Goal: Task Accomplishment & Management: Manage account settings

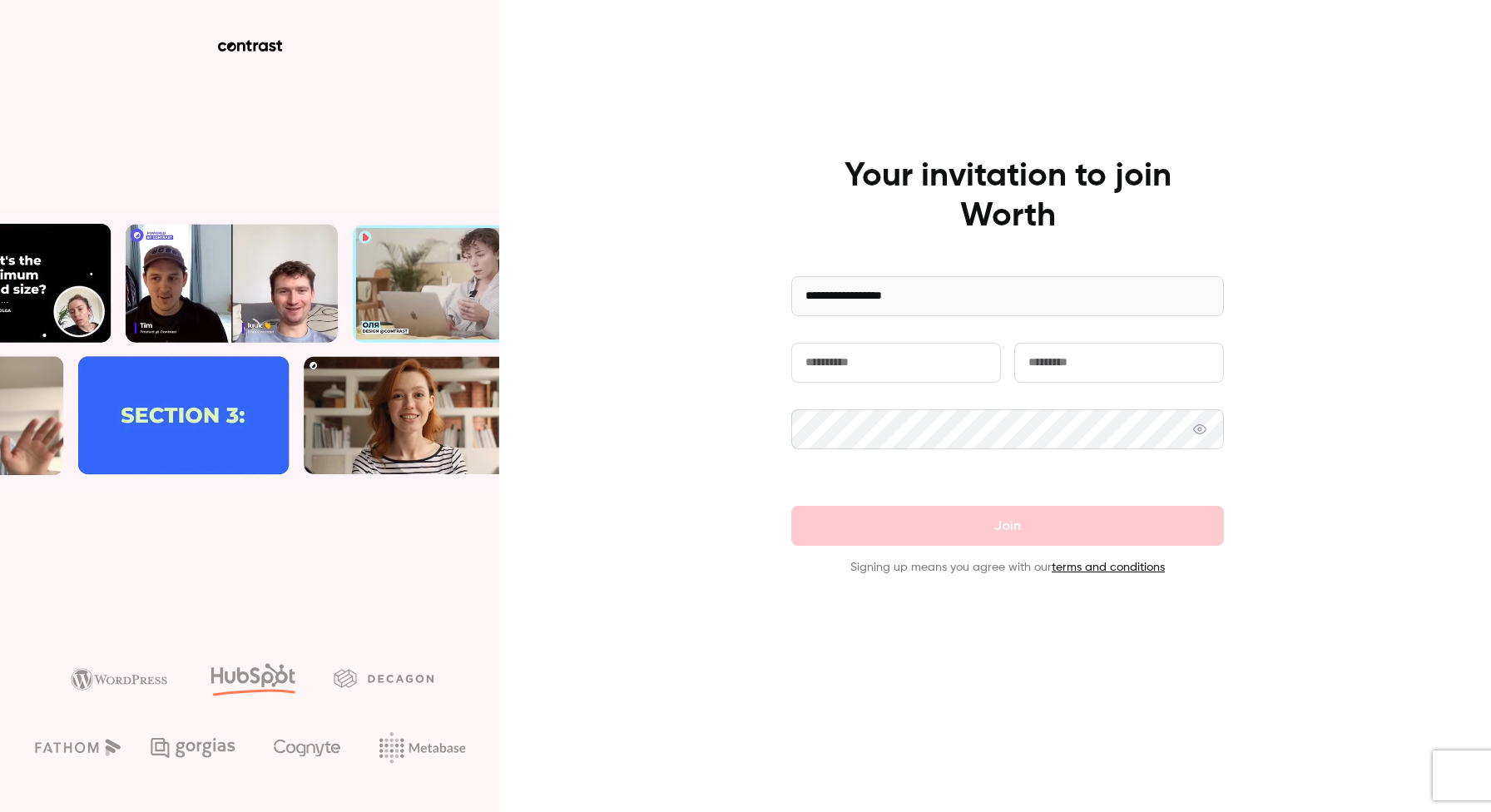
click at [886, 353] on input "text" at bounding box center [896, 362] width 209 height 40
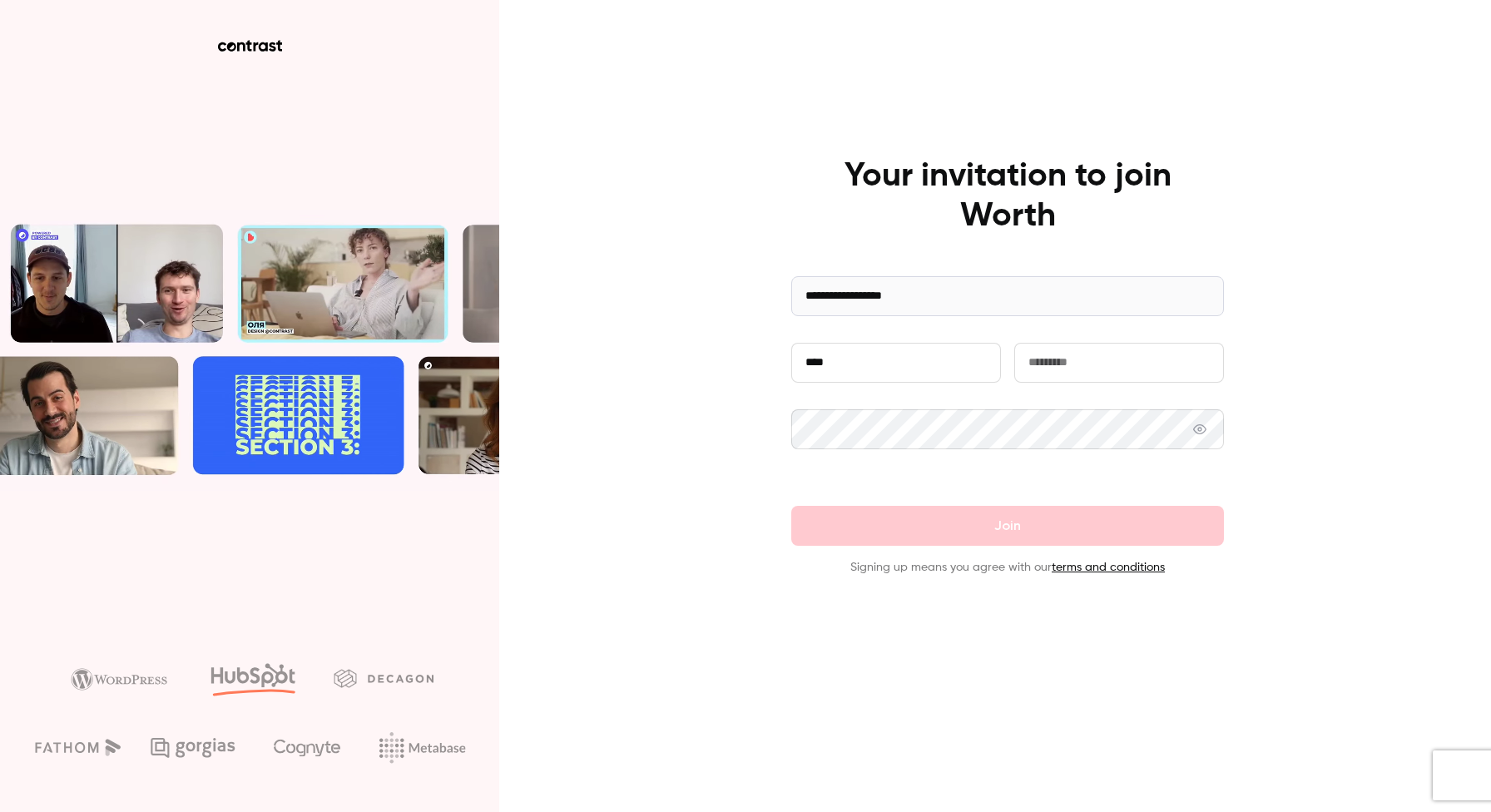
type input "****"
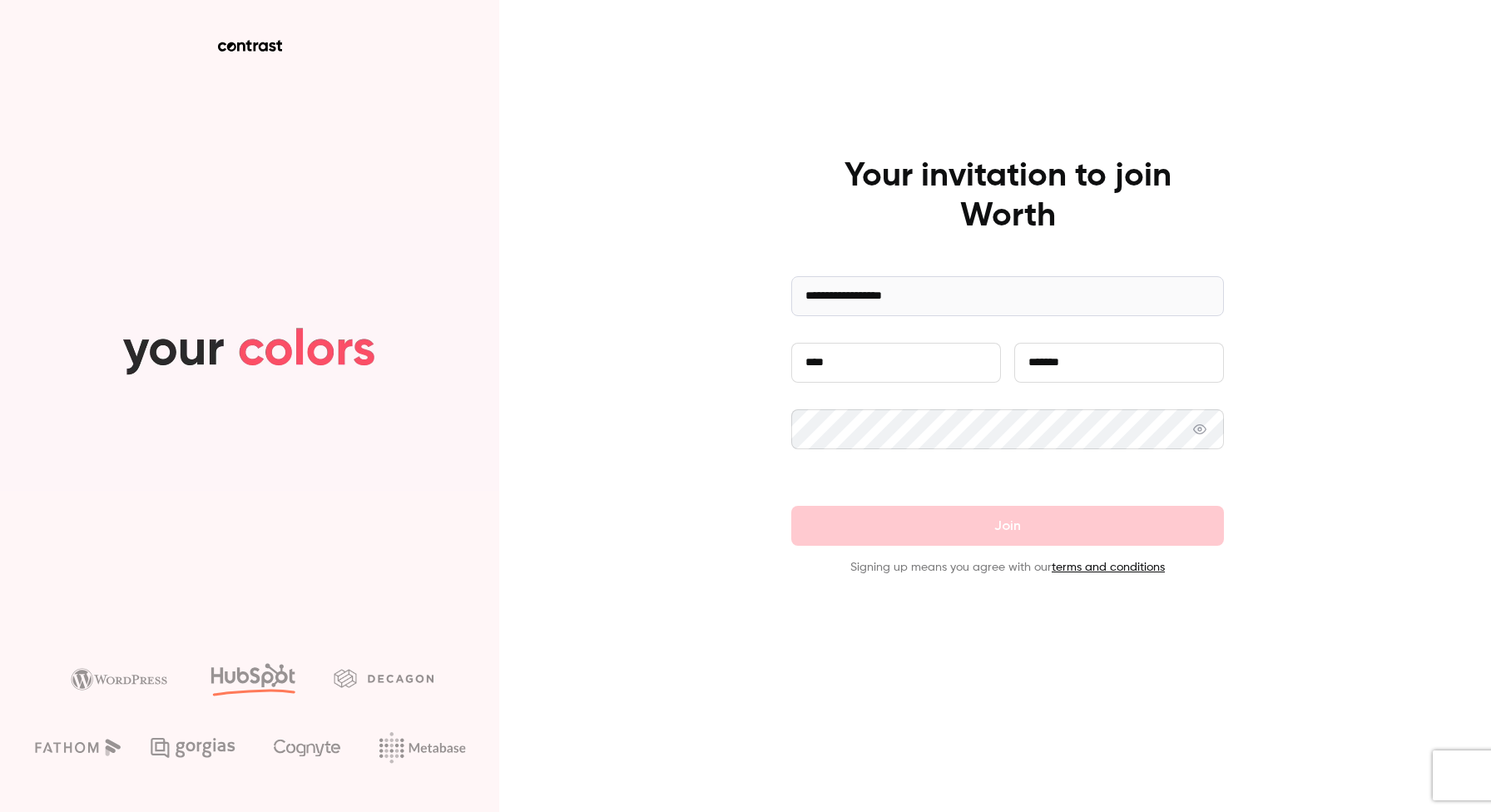
type input "*******"
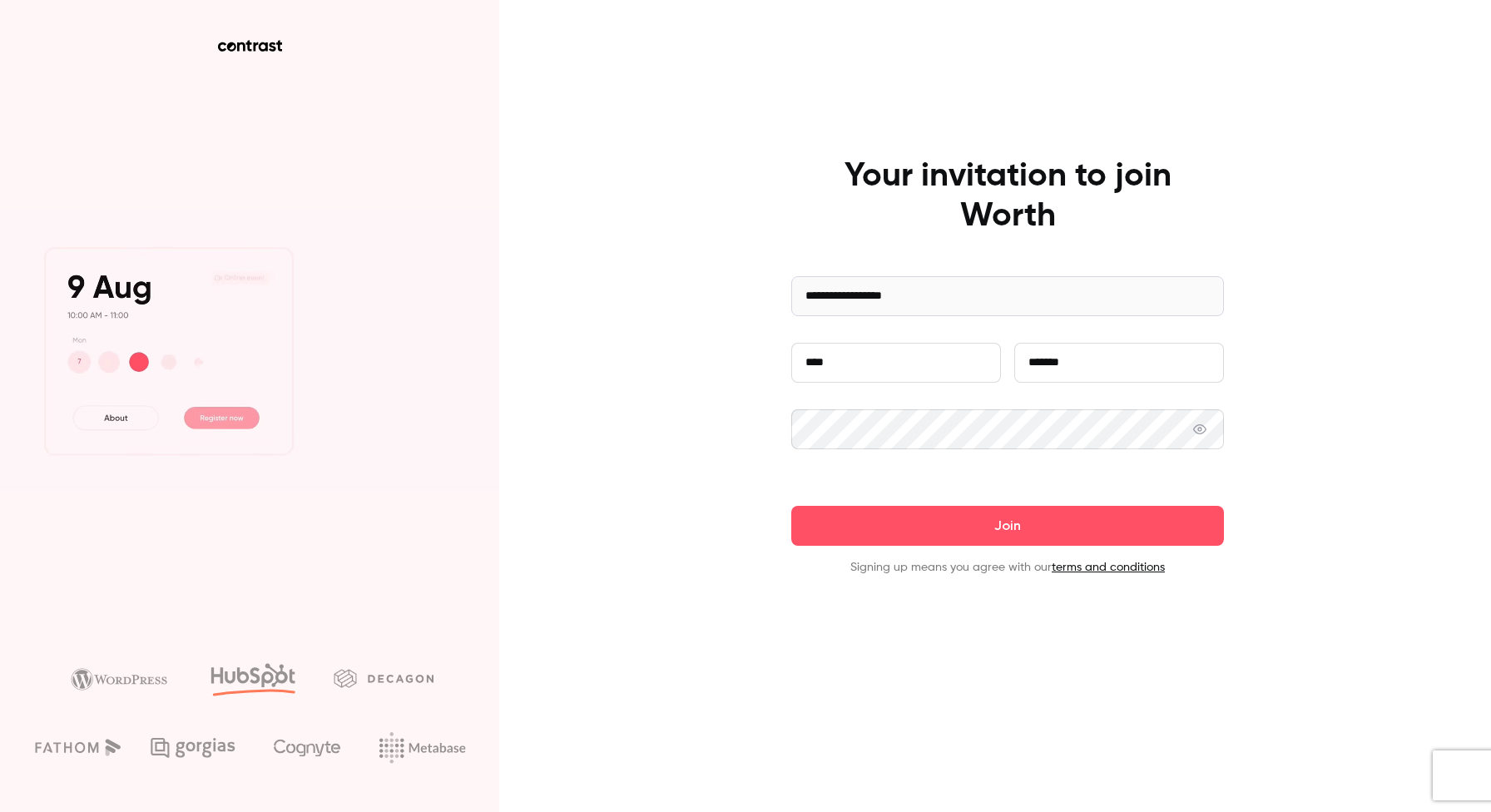
click at [791, 506] on button "Join" at bounding box center [1007, 525] width 433 height 40
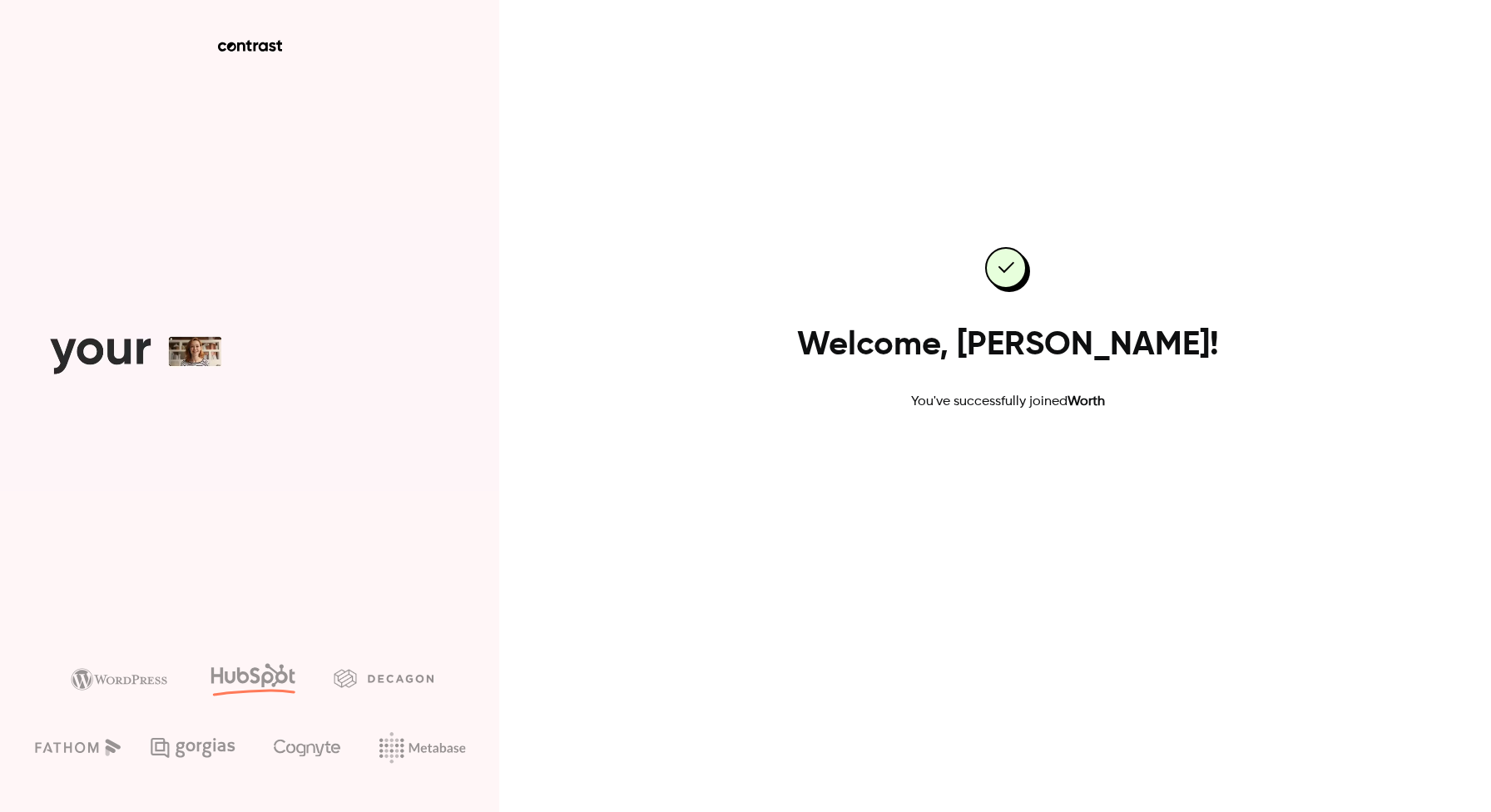
click at [1037, 464] on link "Go to dashboard" at bounding box center [1008, 464] width 142 height 40
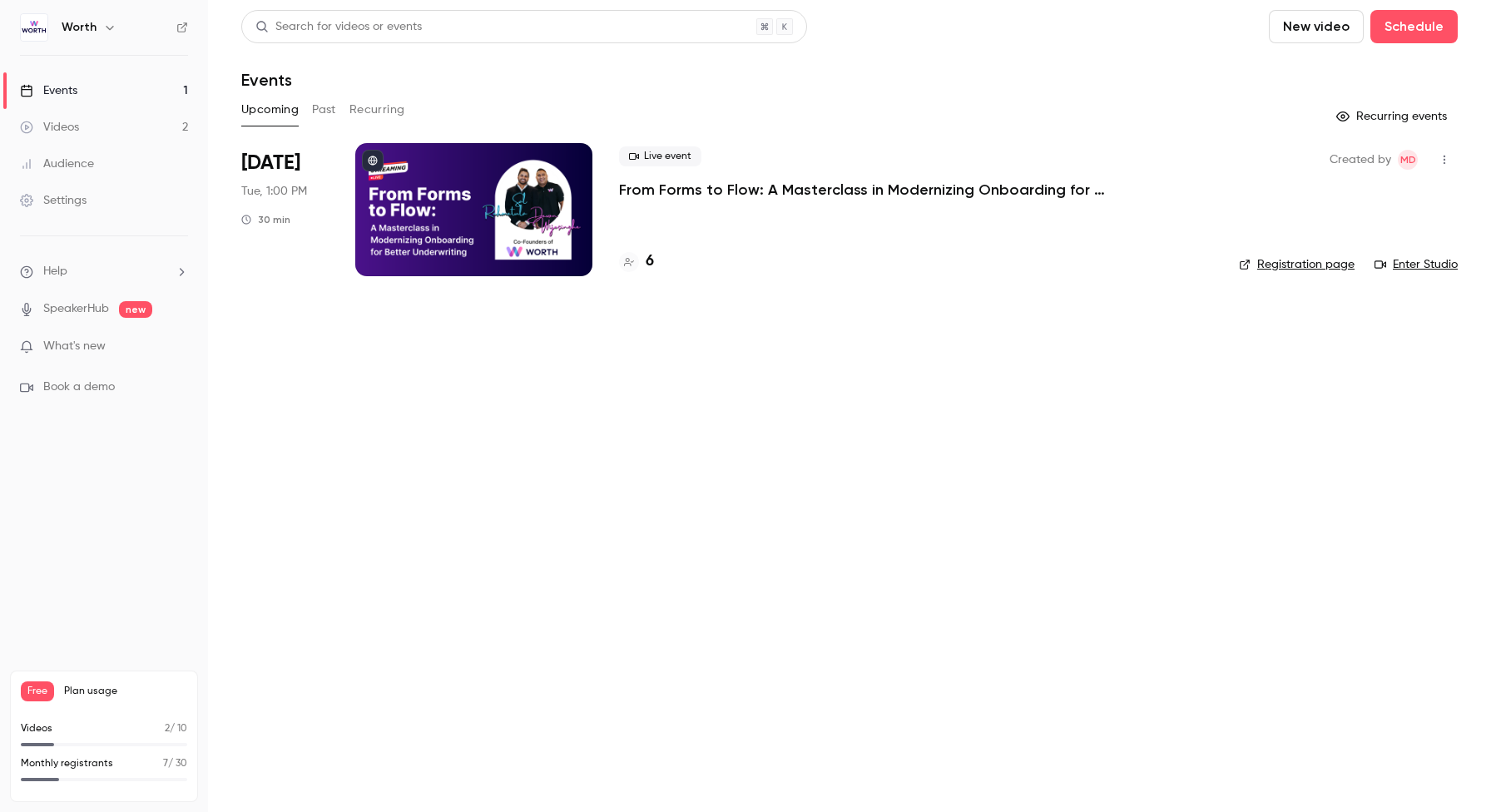
click at [83, 200] on div "Settings" at bounding box center [53, 201] width 67 height 17
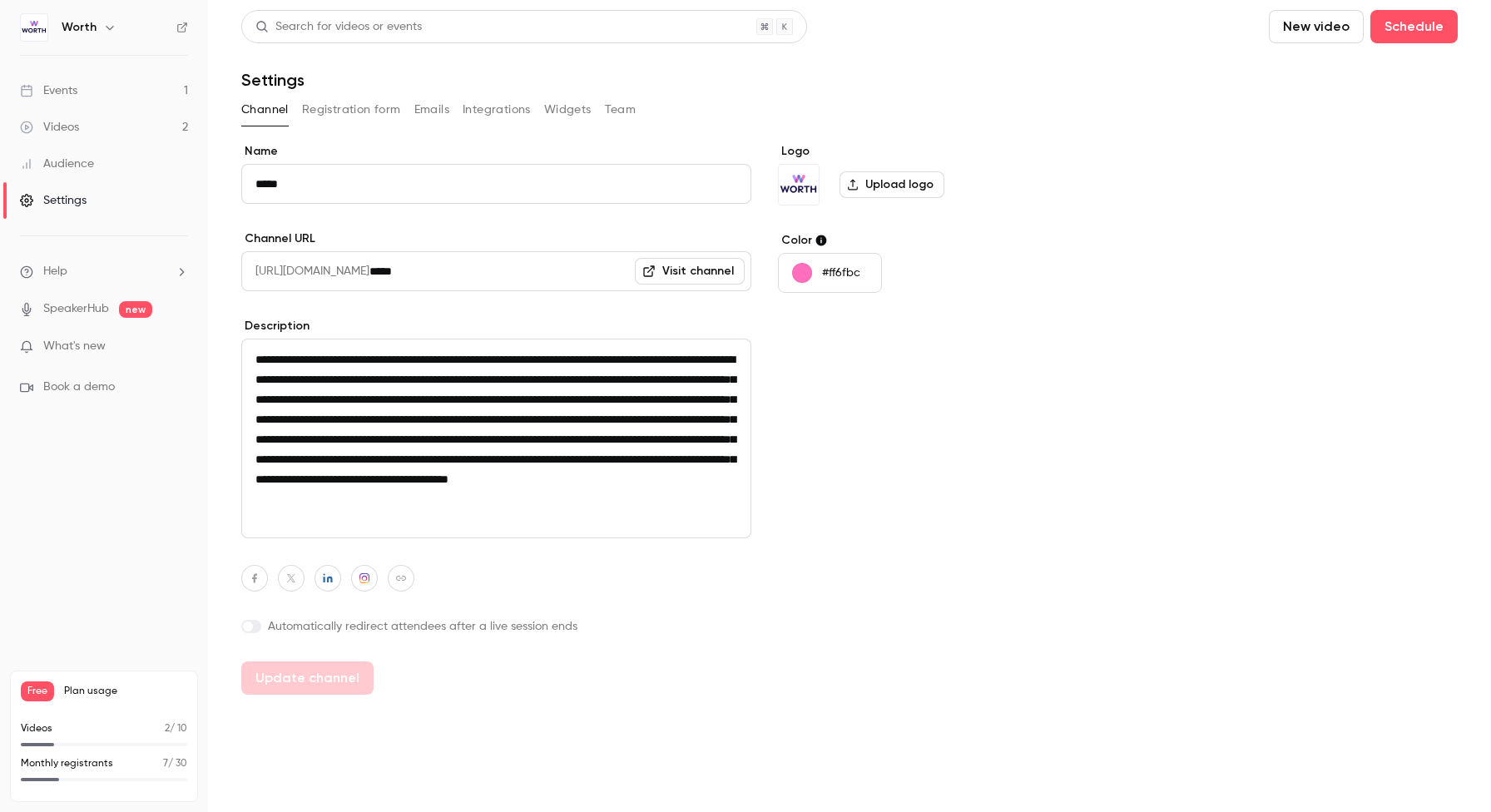
click at [487, 108] on button "Integrations" at bounding box center [496, 110] width 68 height 27
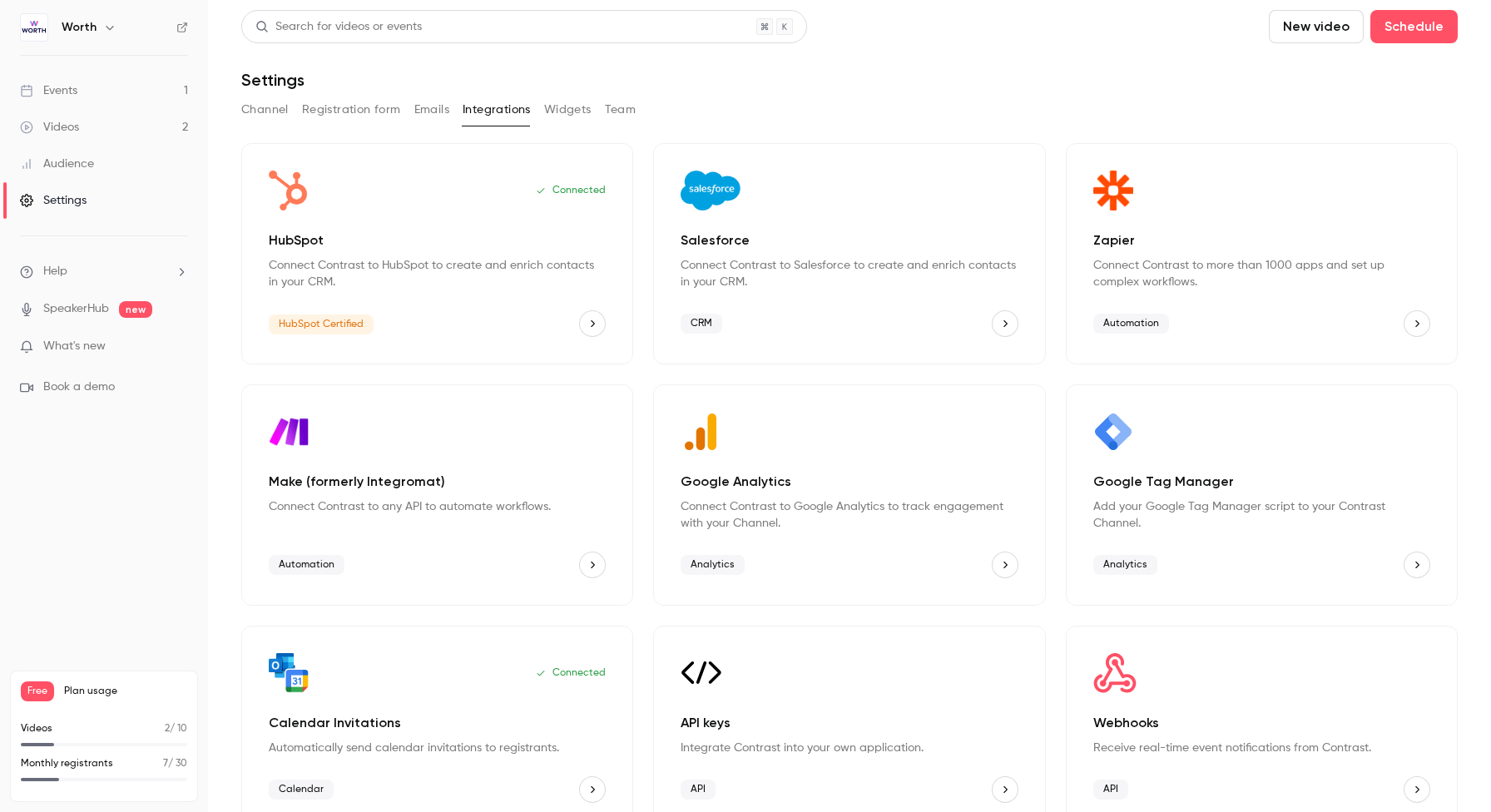
click at [572, 104] on button "Widgets" at bounding box center [568, 110] width 47 height 27
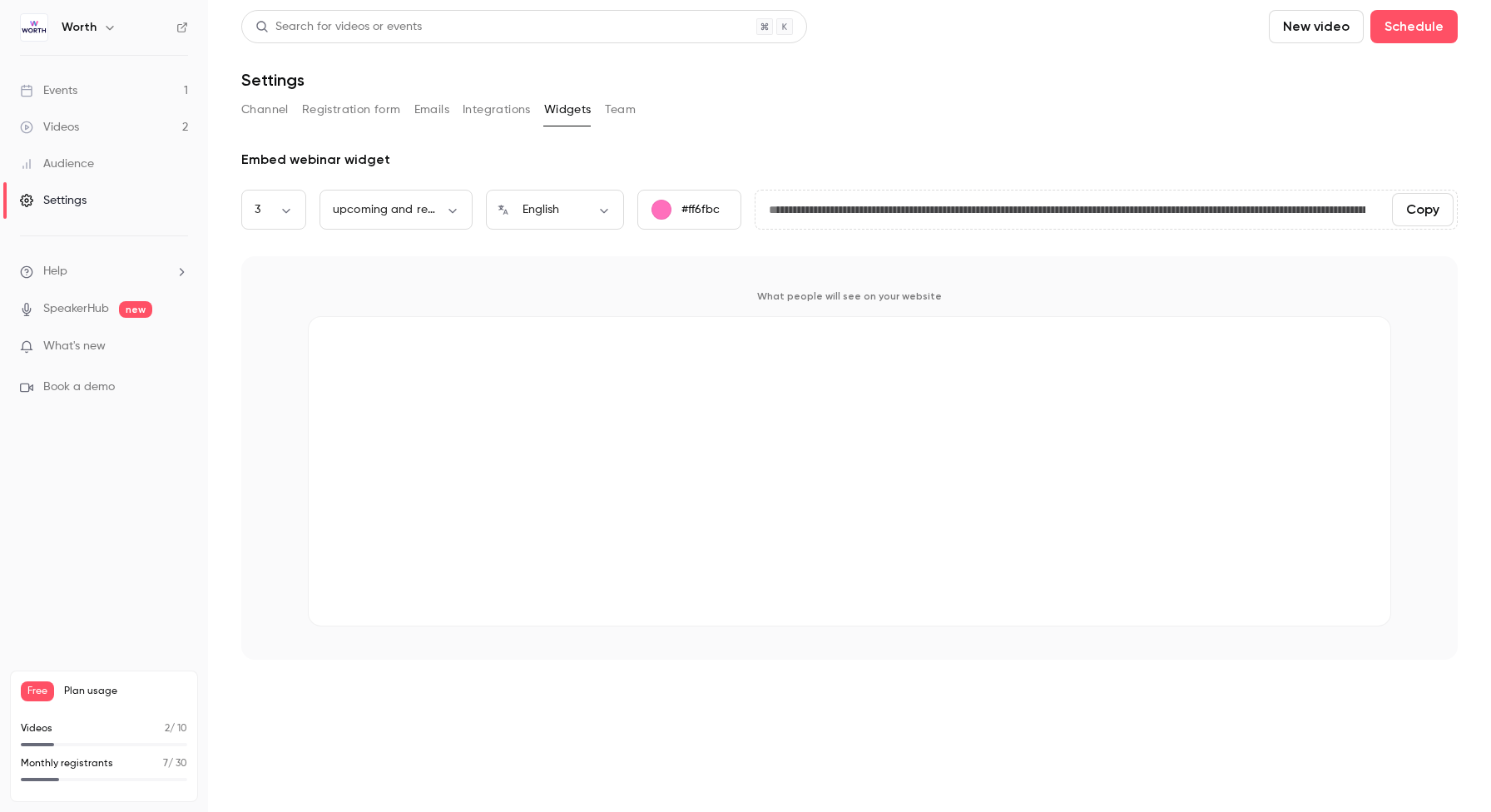
click at [616, 106] on button "Team" at bounding box center [621, 110] width 31 height 27
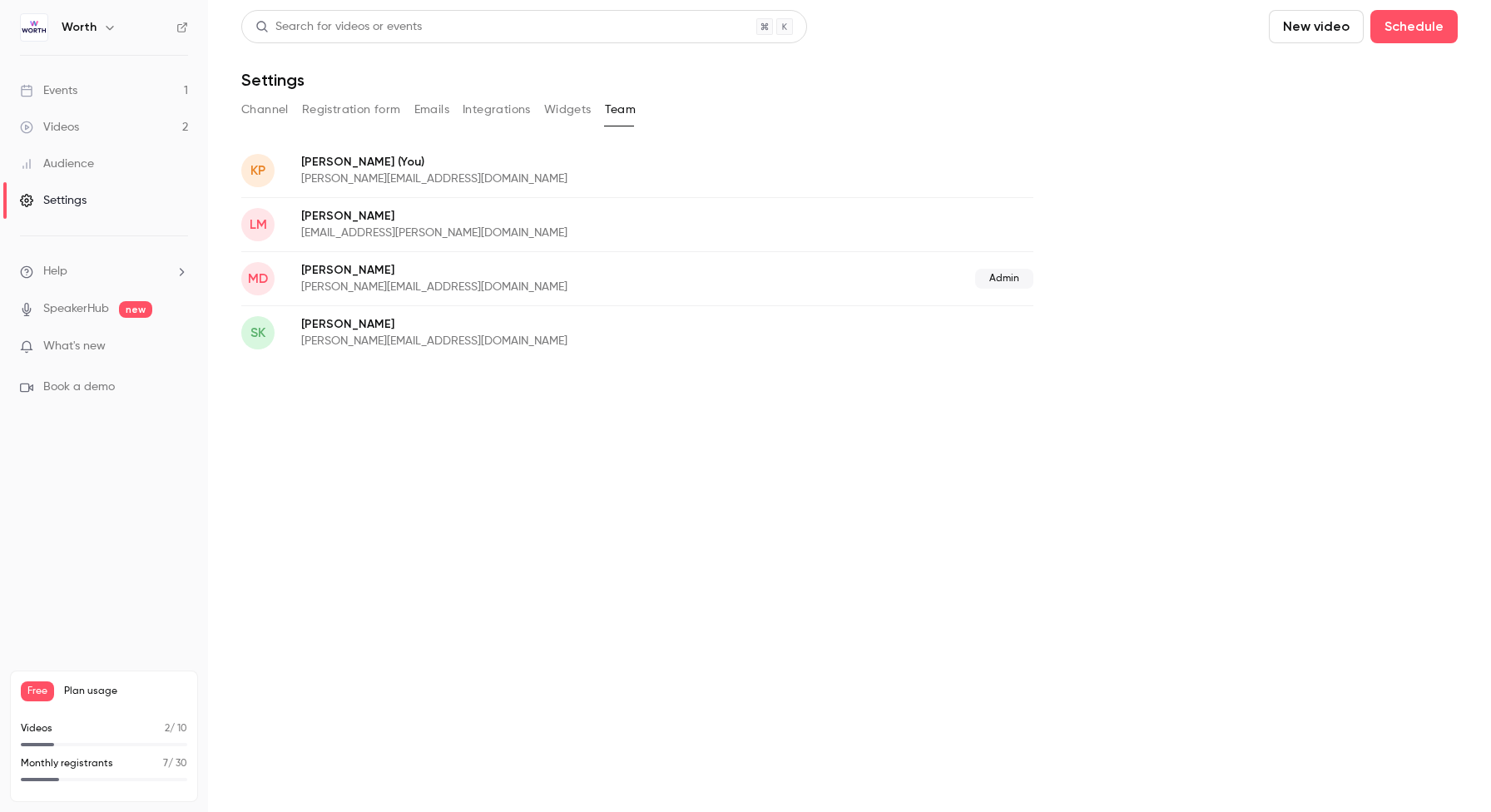
click at [373, 111] on button "Registration form" at bounding box center [351, 110] width 99 height 27
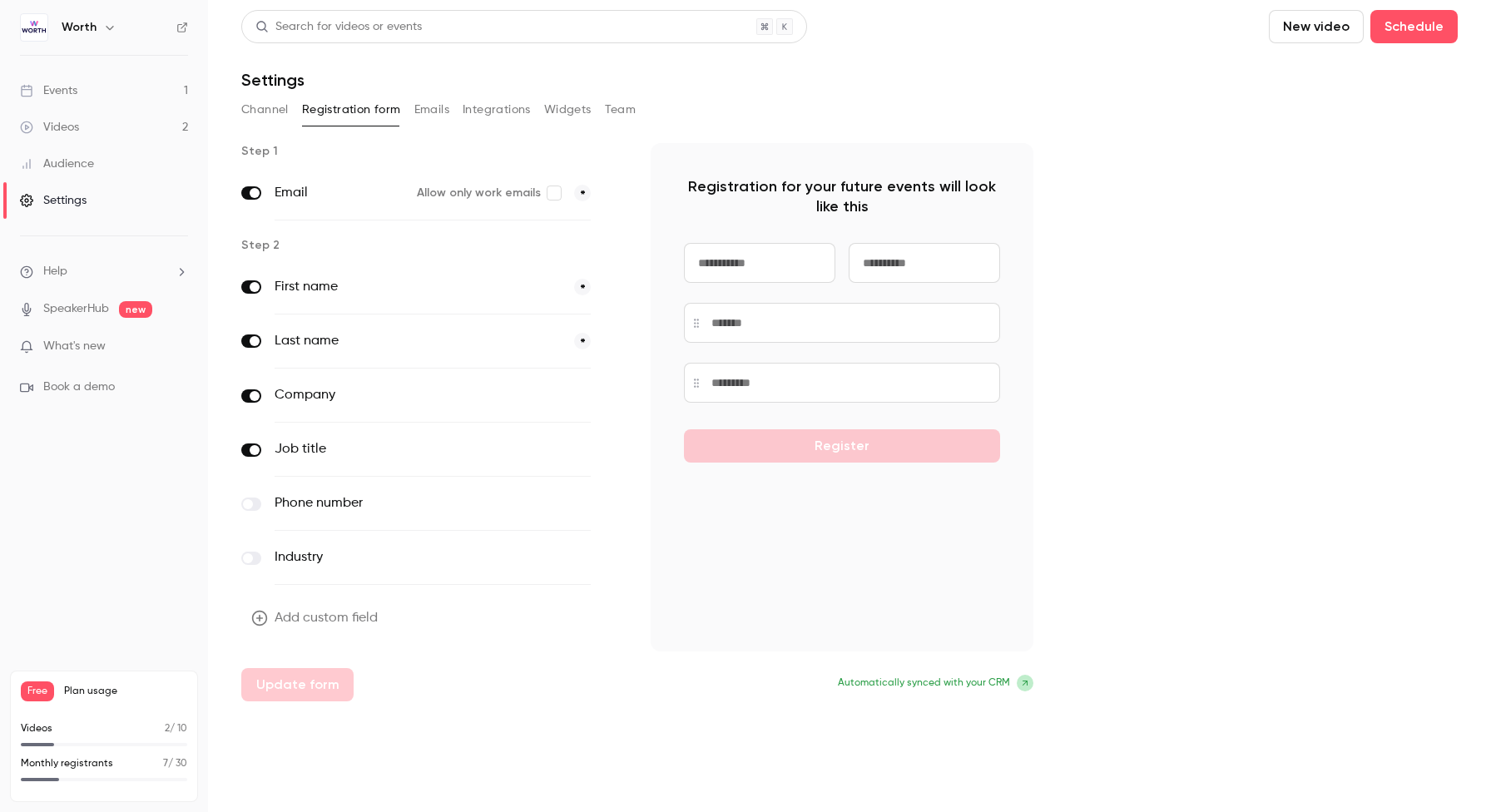
click at [265, 109] on button "Channel" at bounding box center [265, 110] width 47 height 27
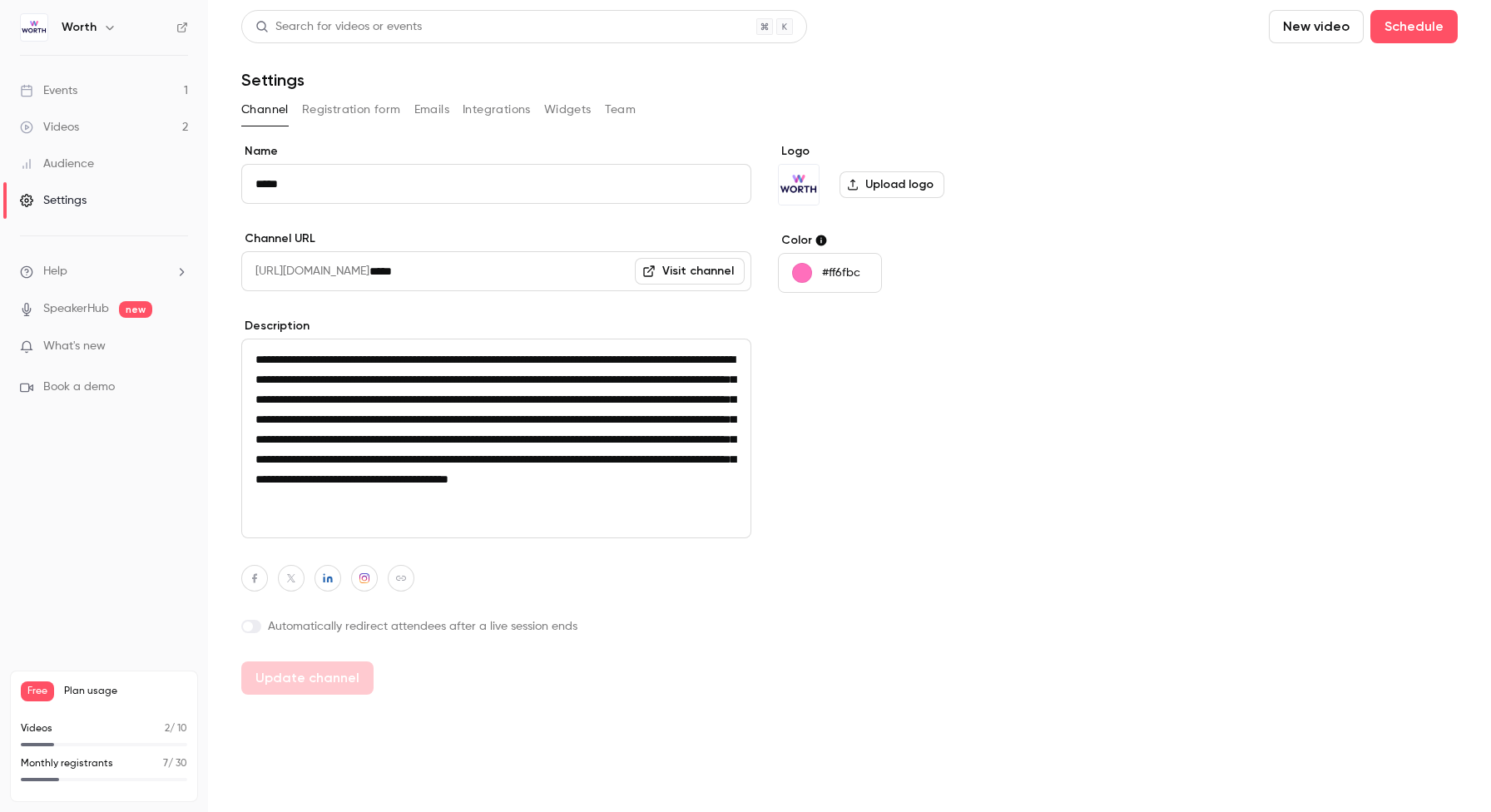
click at [80, 167] on div "Audience" at bounding box center [57, 164] width 74 height 17
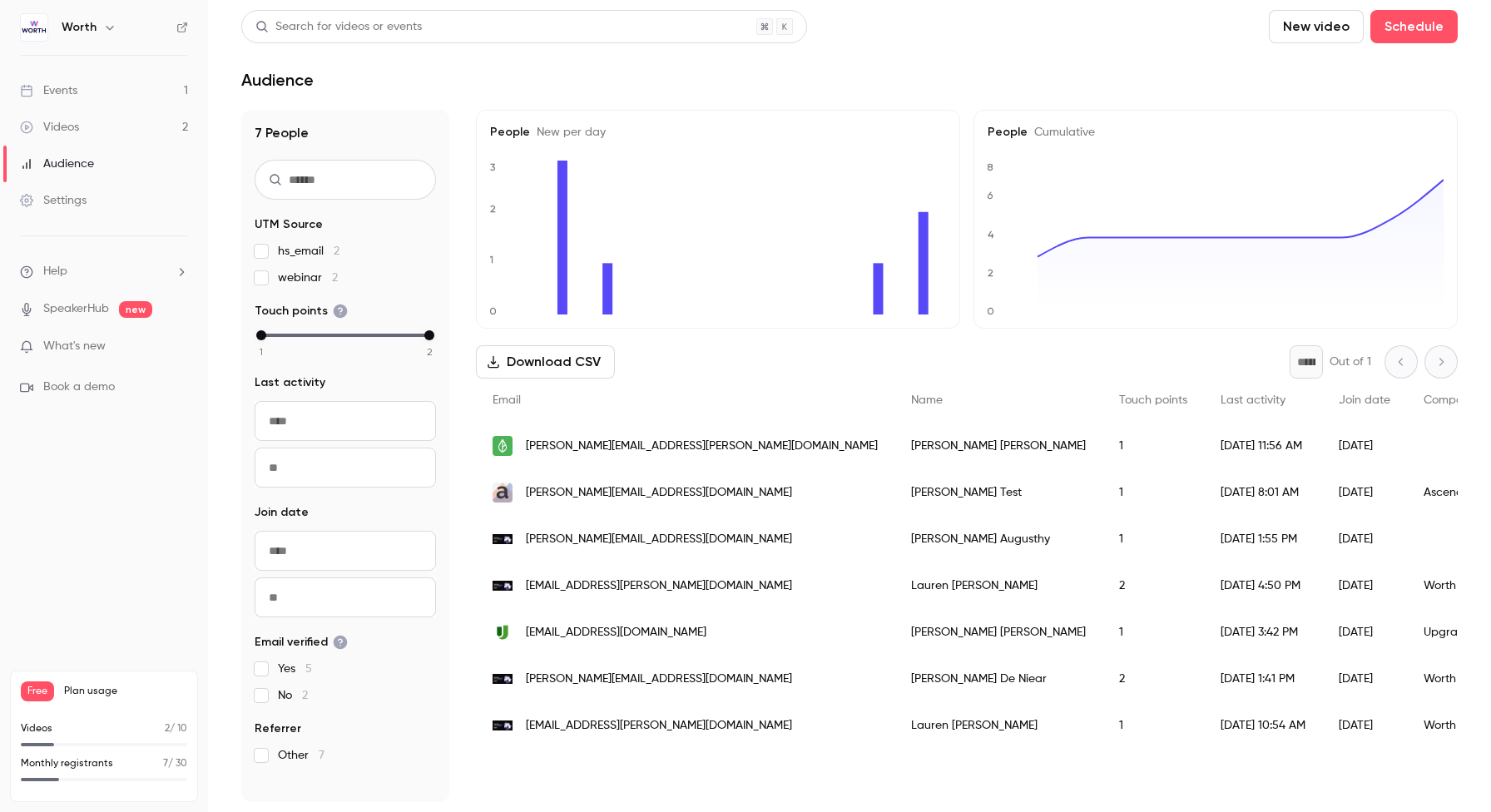
click at [86, 192] on div "Settings" at bounding box center [53, 201] width 67 height 17
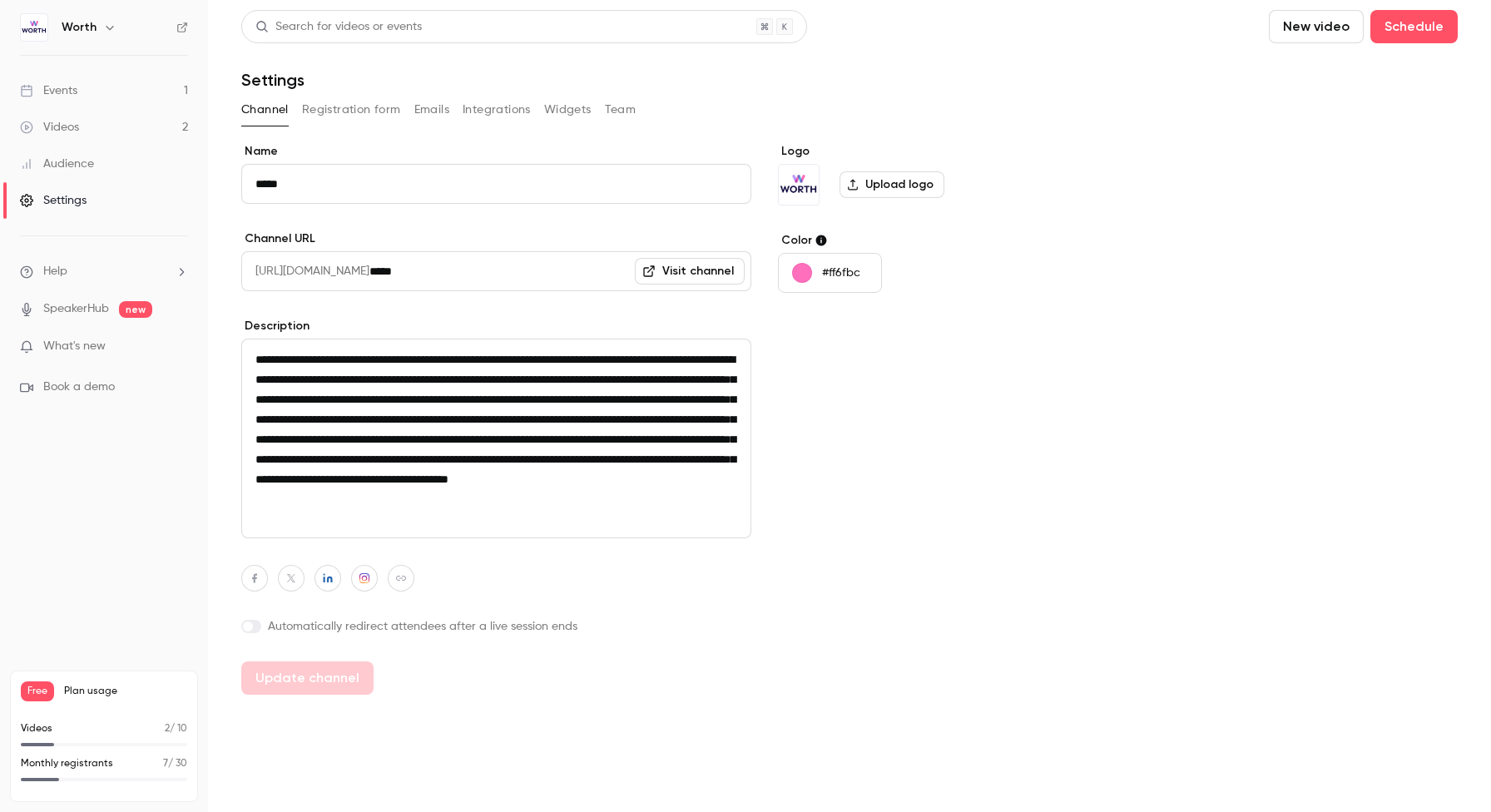
click at [79, 202] on div "Settings" at bounding box center [53, 201] width 67 height 17
click at [76, 163] on div "Audience" at bounding box center [57, 164] width 74 height 17
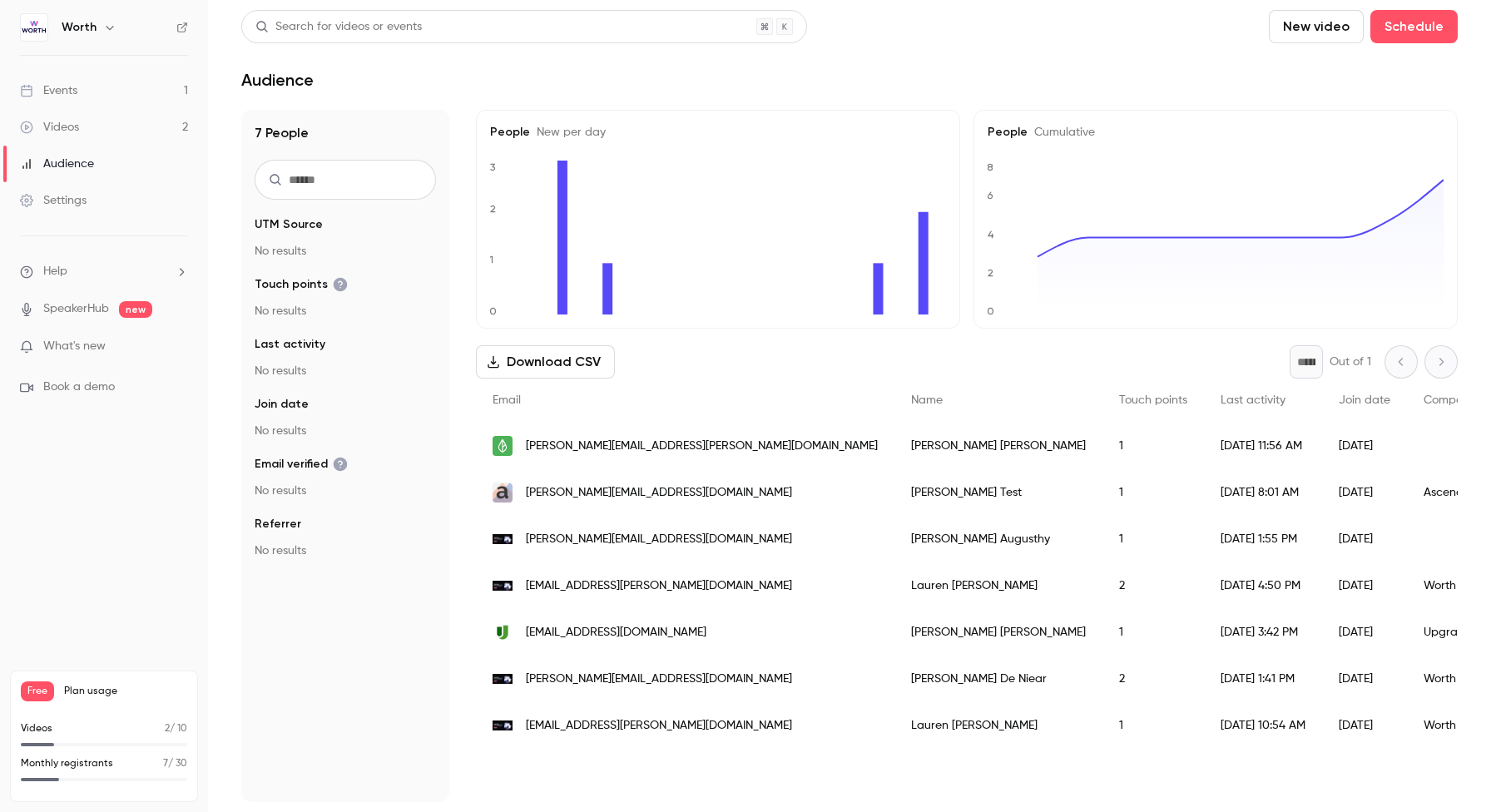
click at [73, 198] on div "Settings" at bounding box center [53, 201] width 67 height 17
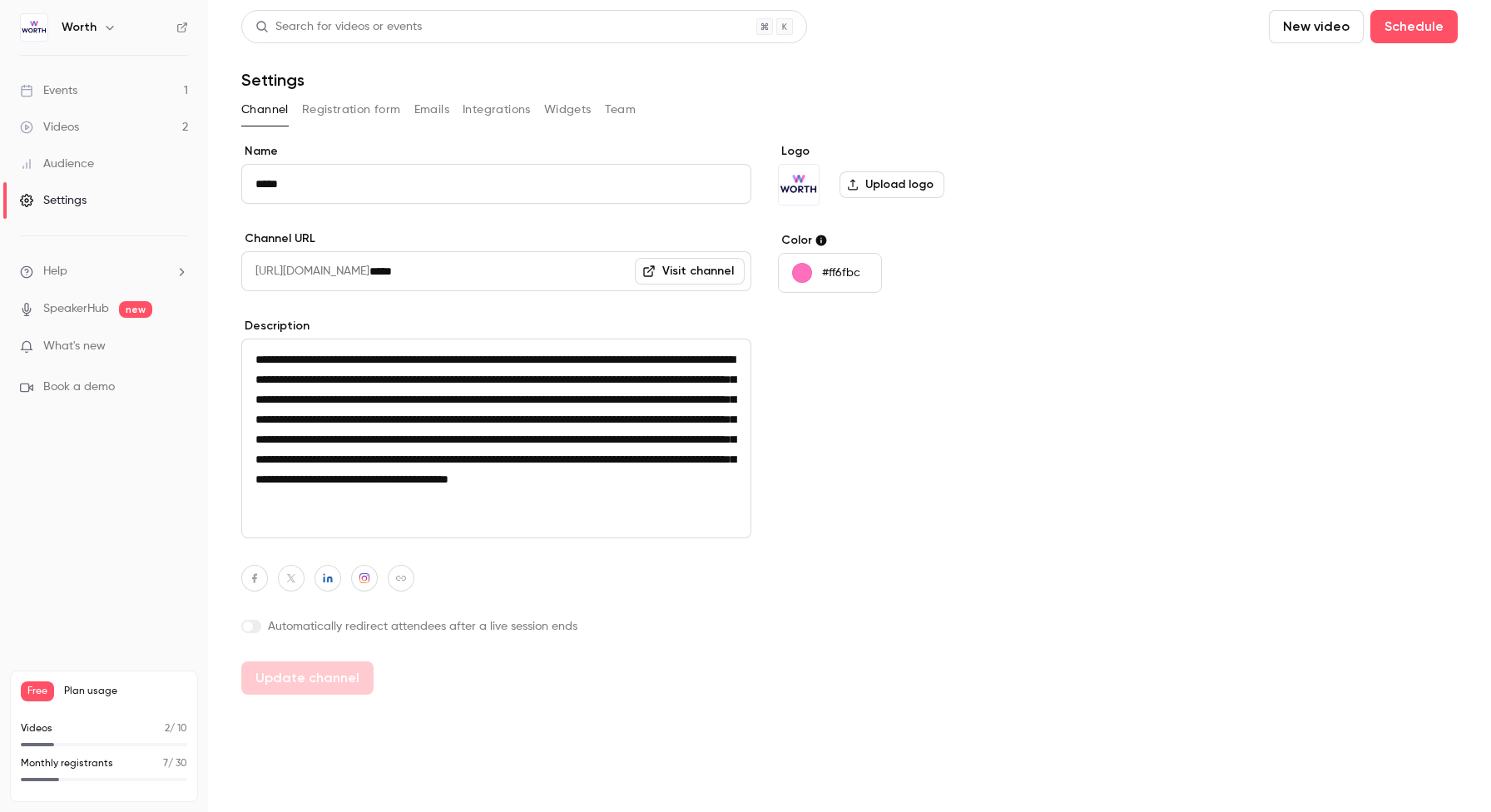
click at [484, 113] on button "Integrations" at bounding box center [496, 110] width 68 height 27
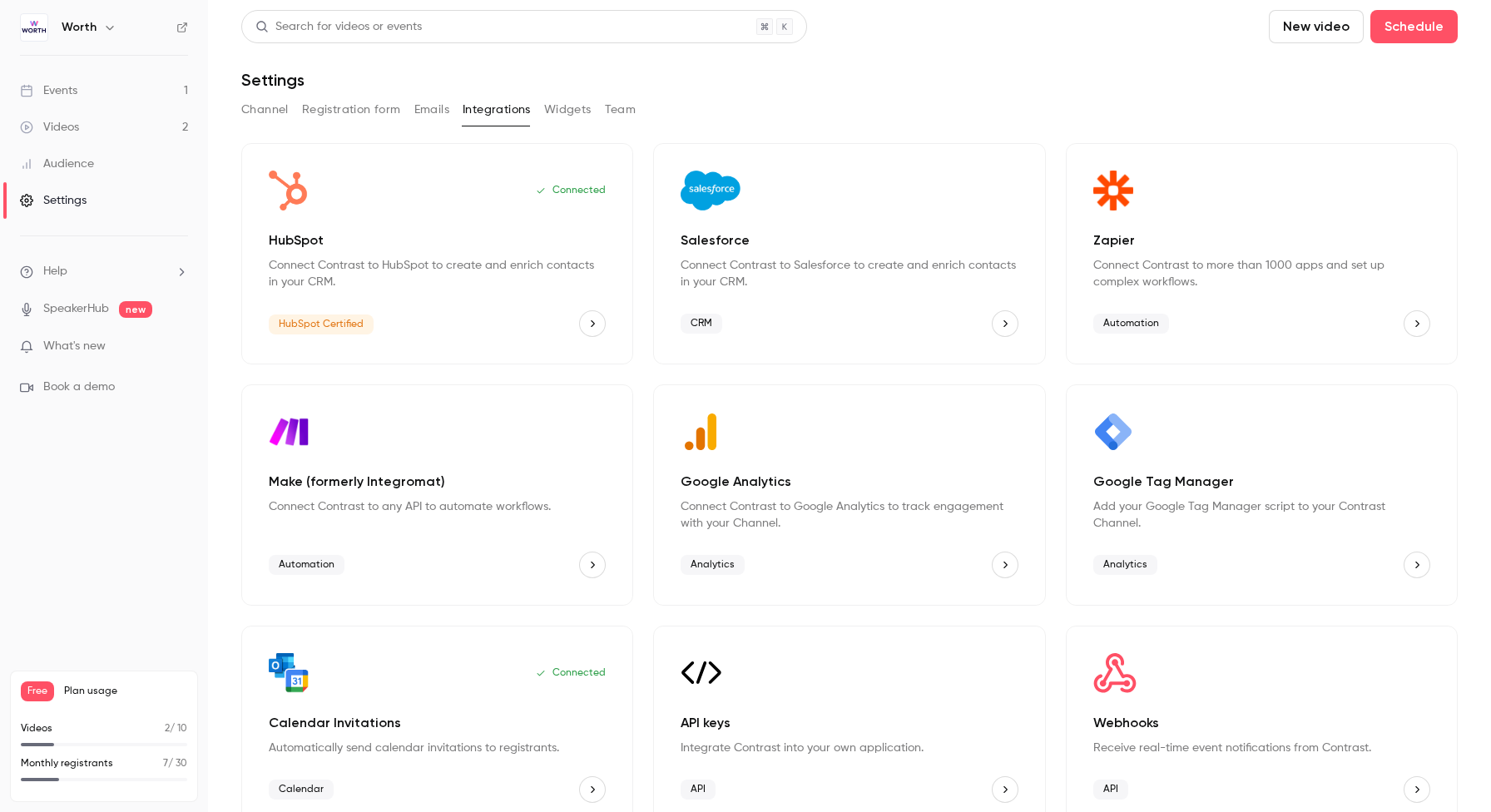
scroll to position [29, 0]
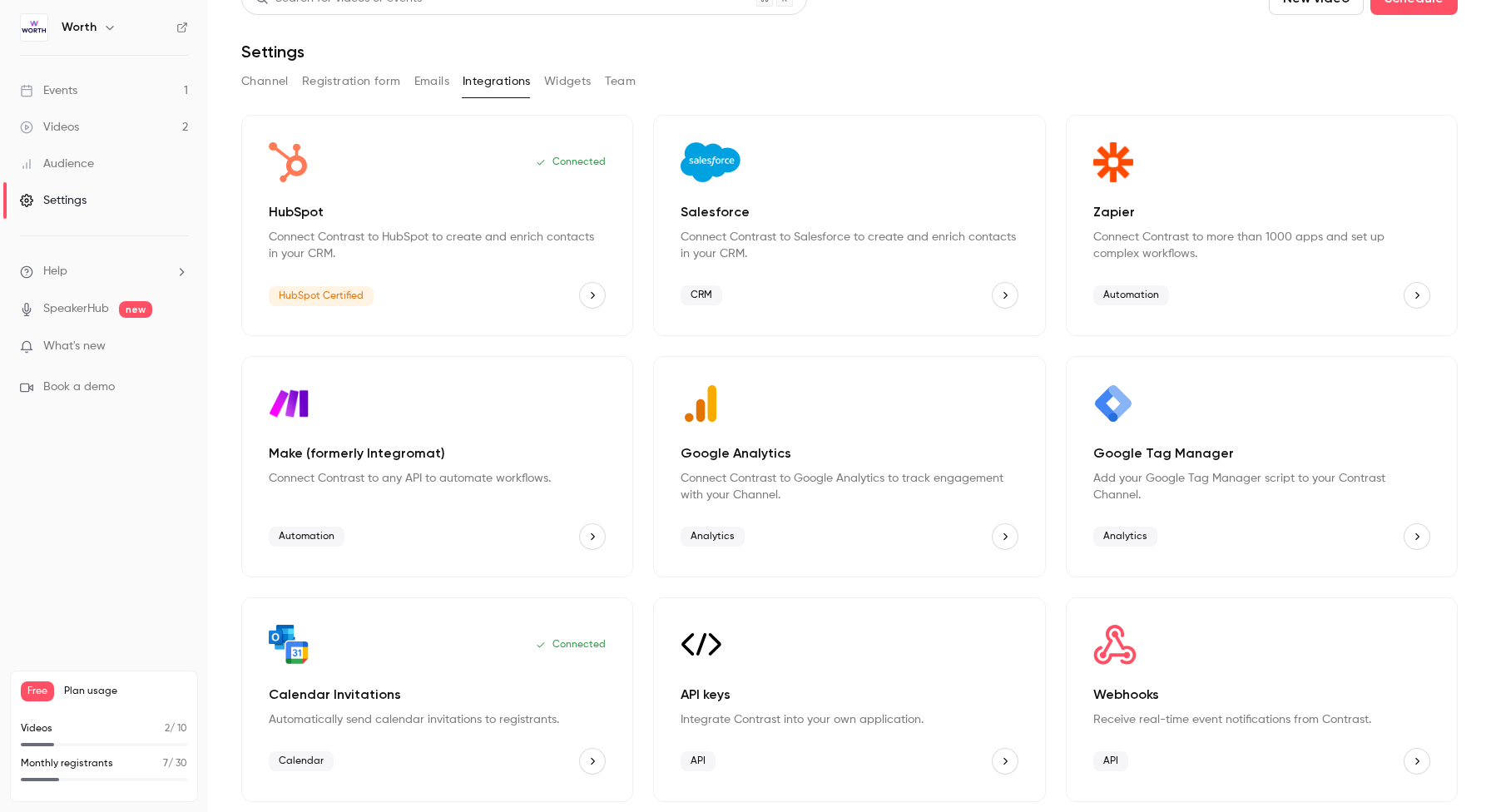
click at [820, 662] on div "API keys" at bounding box center [849, 644] width 337 height 40
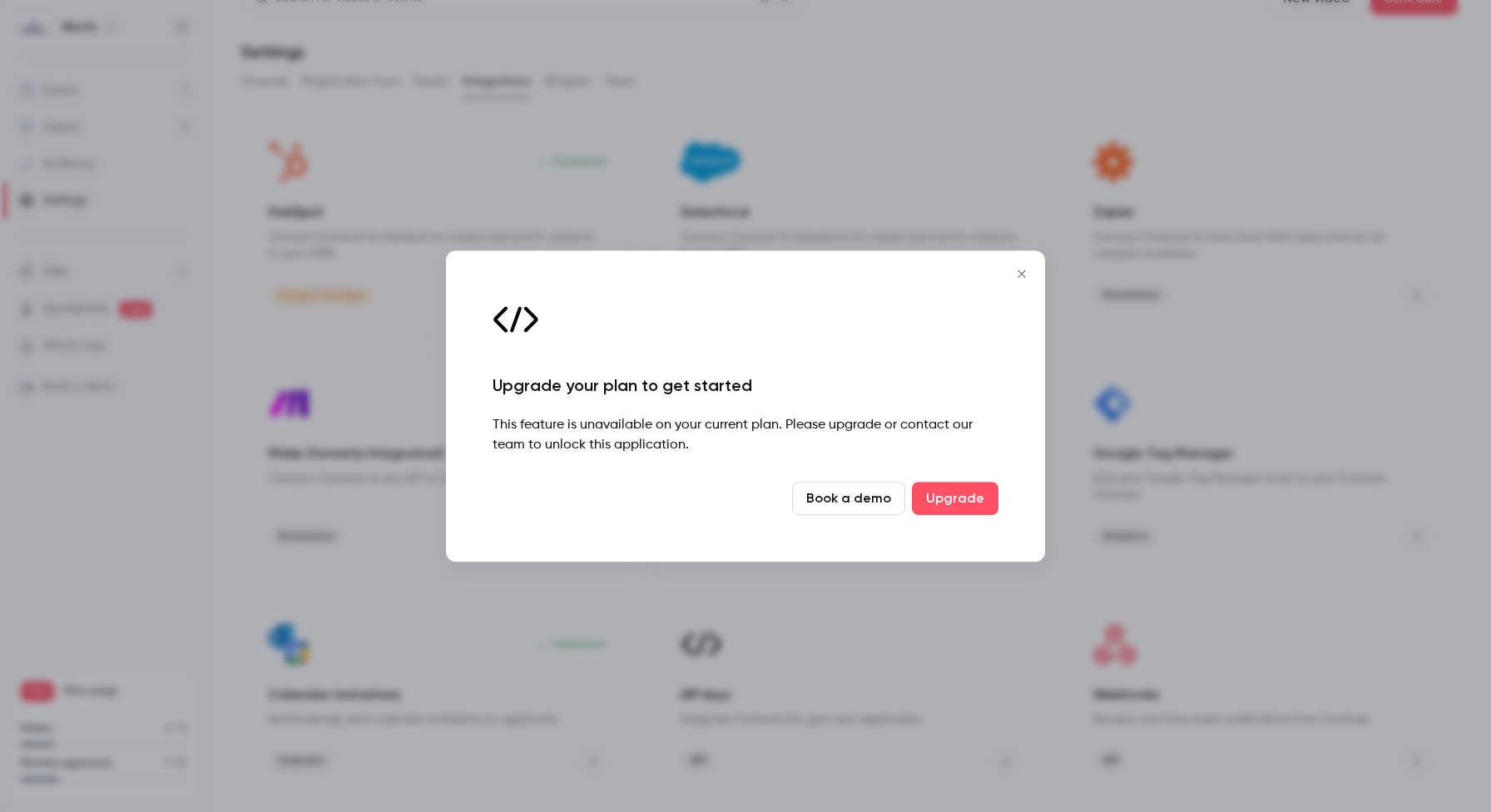
click at [1022, 271] on icon "Close" at bounding box center [1021, 273] width 8 height 8
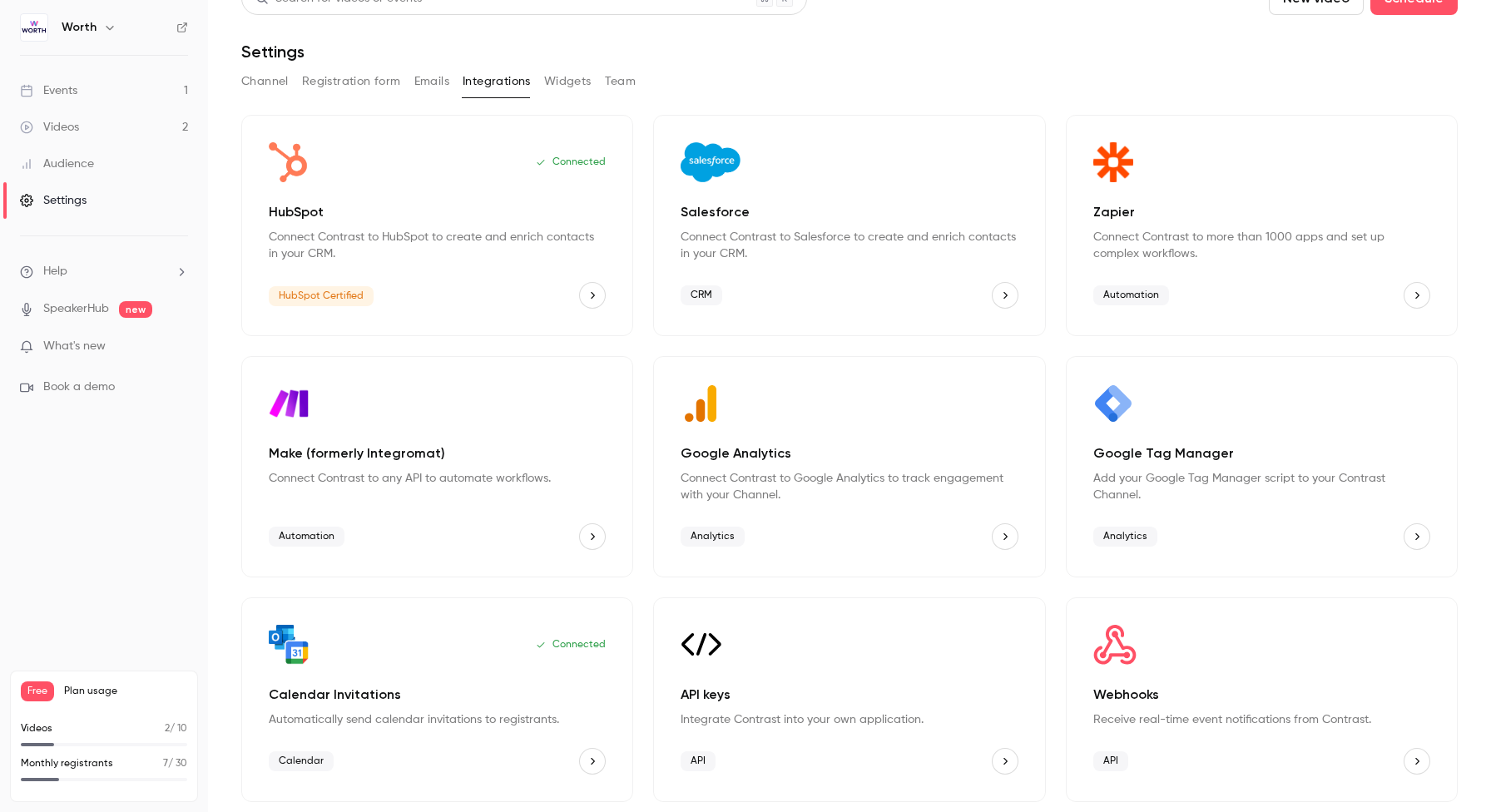
click at [1223, 403] on div "Google Tag Manager" at bounding box center [1261, 403] width 337 height 40
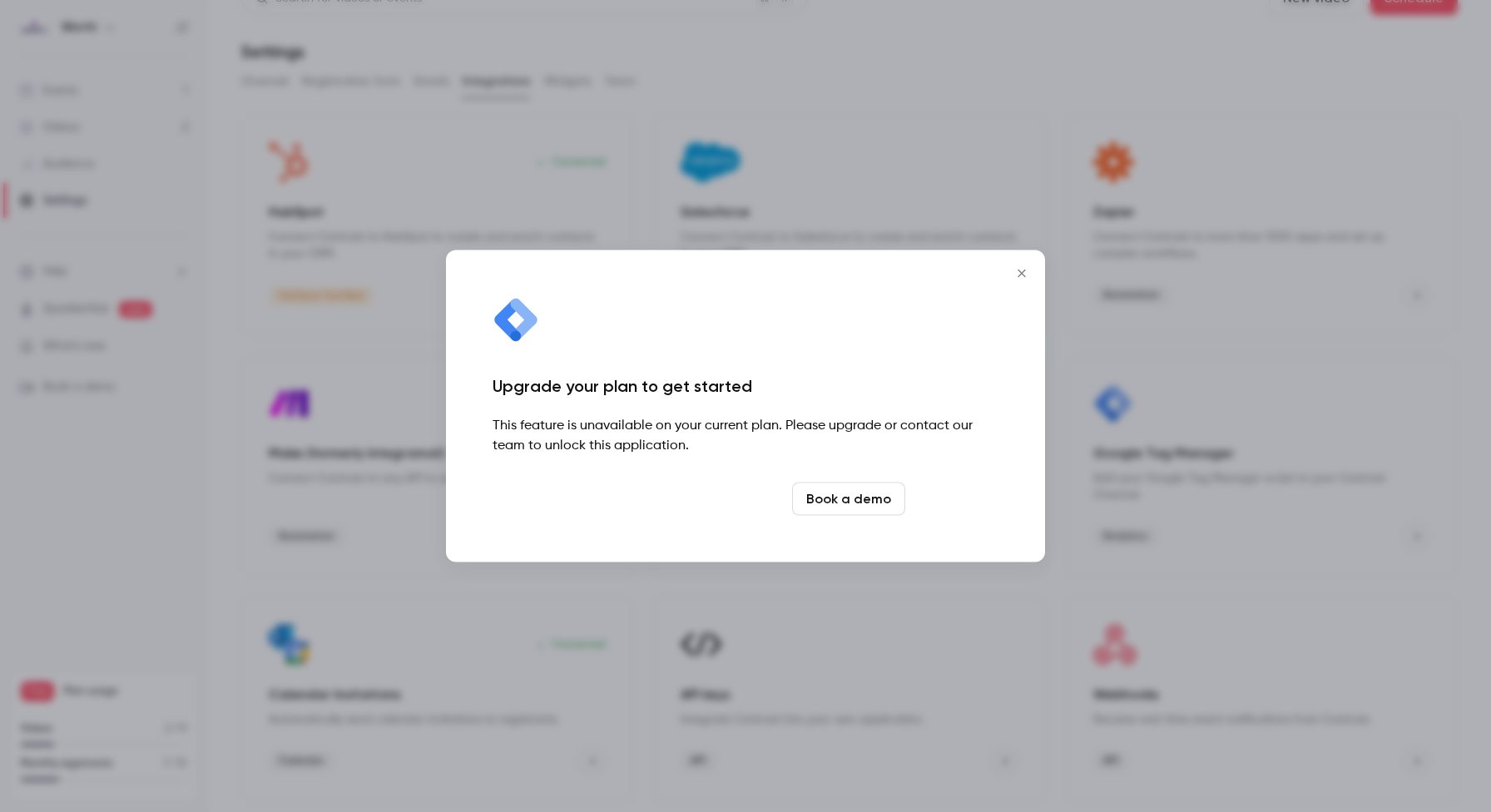
click at [962, 494] on link "Upgrade" at bounding box center [955, 499] width 87 height 33
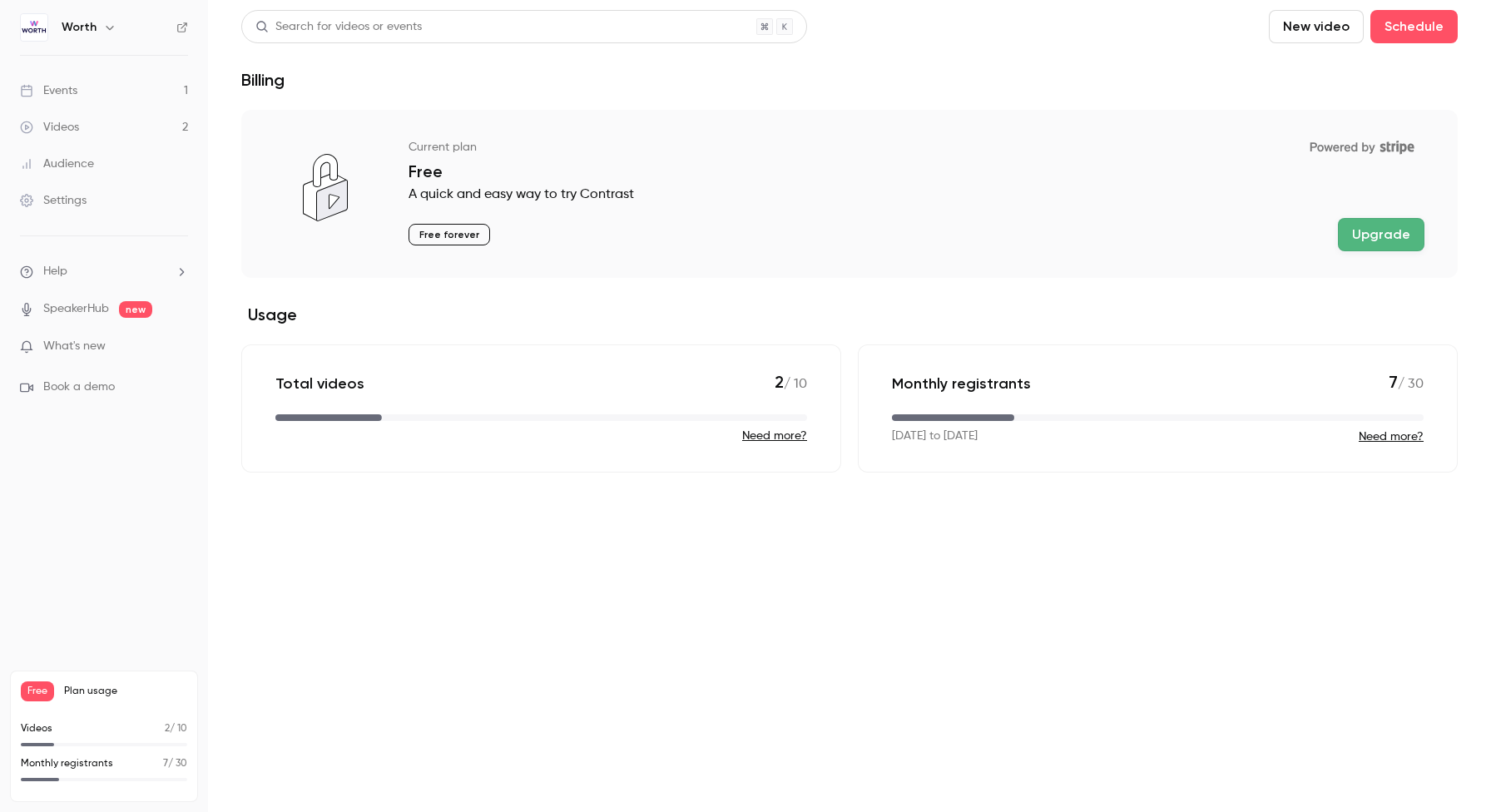
click at [1397, 227] on button "Upgrade" at bounding box center [1381, 234] width 87 height 33
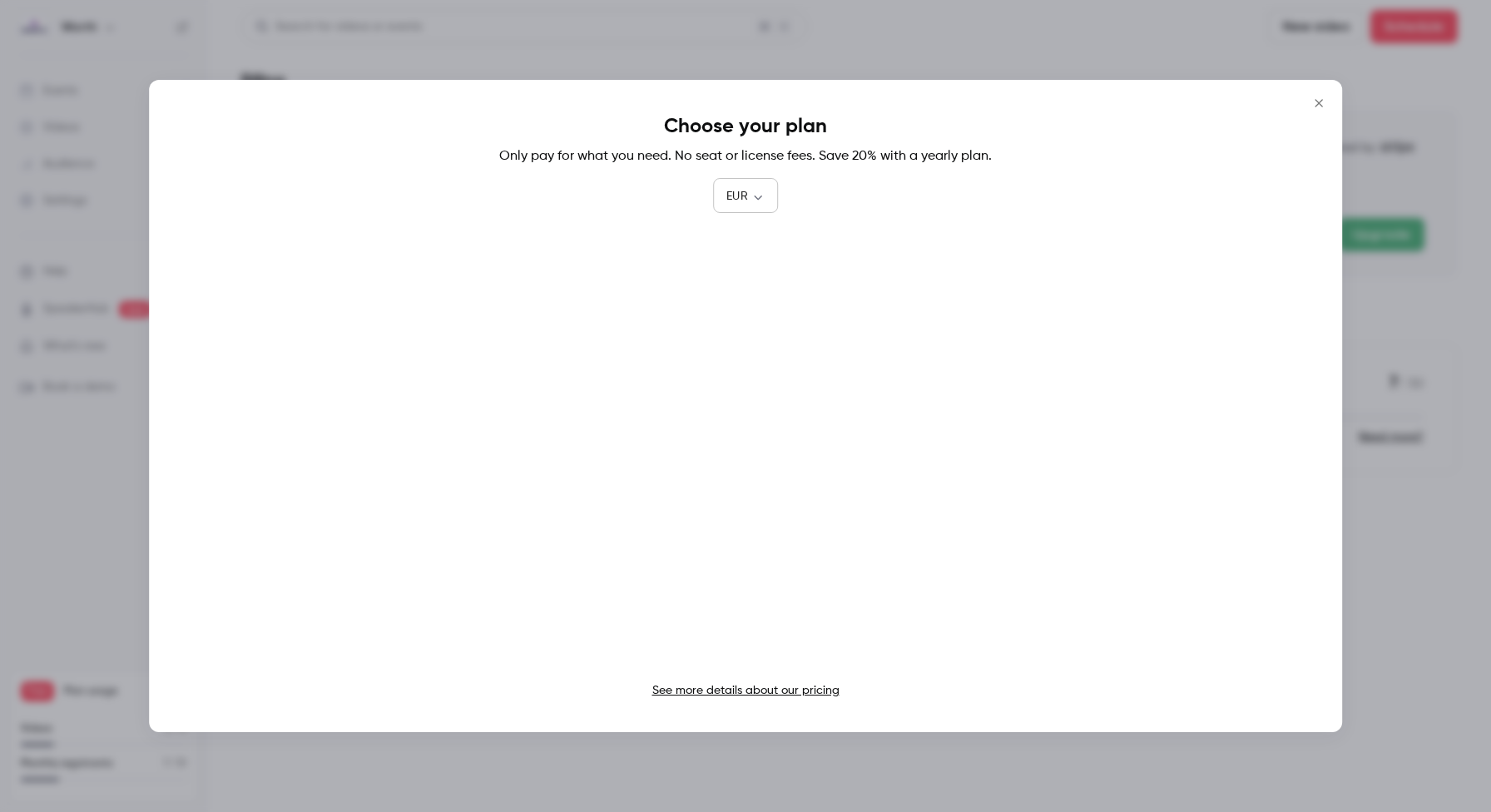
click at [778, 193] on div "Choose your plan Only pay for what you need. No seat or license fees. Save 20% …" at bounding box center [745, 406] width 1193 height 652
click at [763, 198] on body "Worth Events 1 Videos 2 Audience Settings Help SpeakerHub new What's new Book a…" at bounding box center [746, 406] width 1491 height 812
click at [742, 287] on li "USD" at bounding box center [746, 290] width 65 height 43
type input "***"
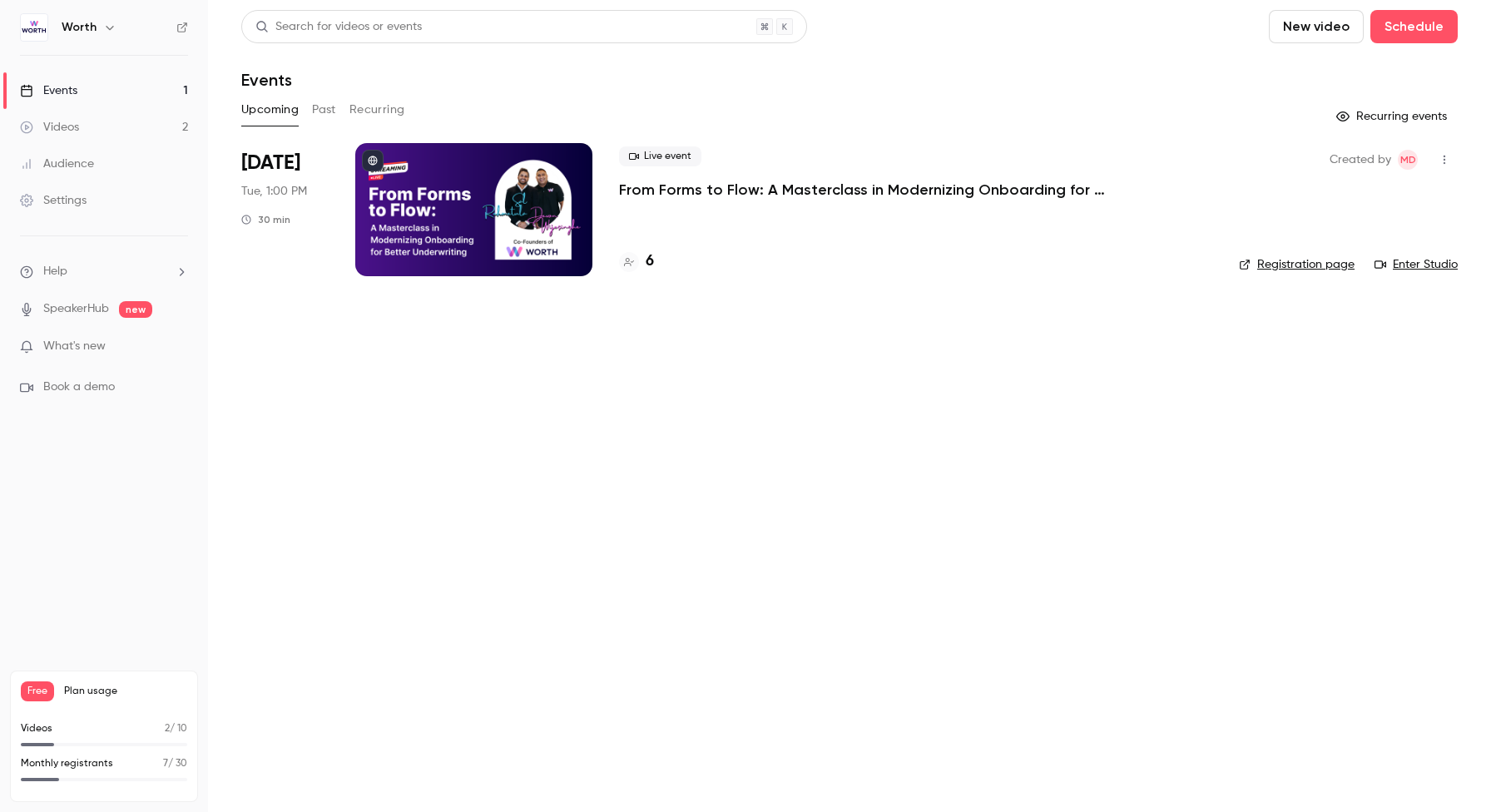
click at [390, 213] on div at bounding box center [474, 210] width 237 height 133
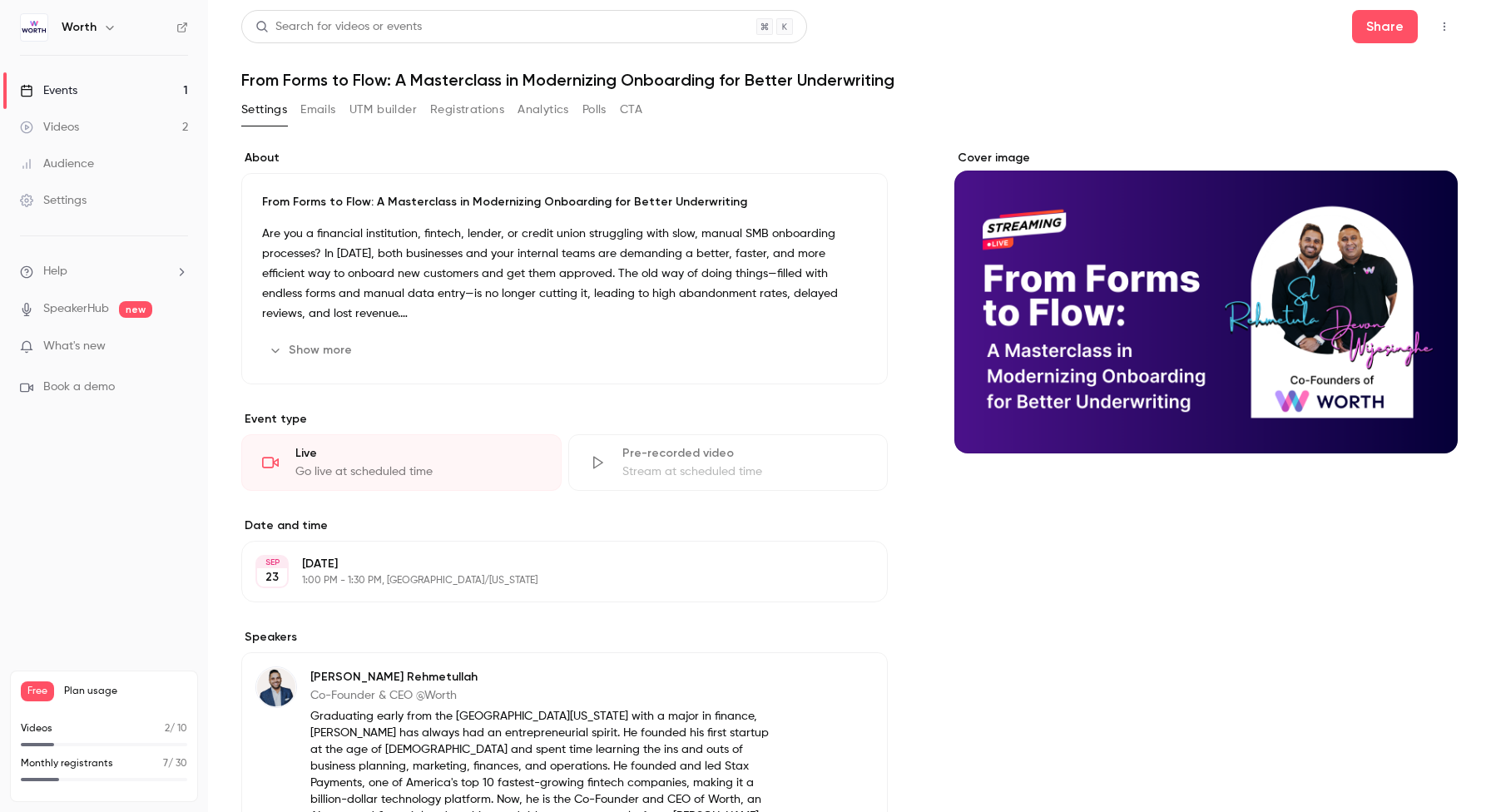
click at [544, 109] on button "Analytics" at bounding box center [543, 110] width 52 height 27
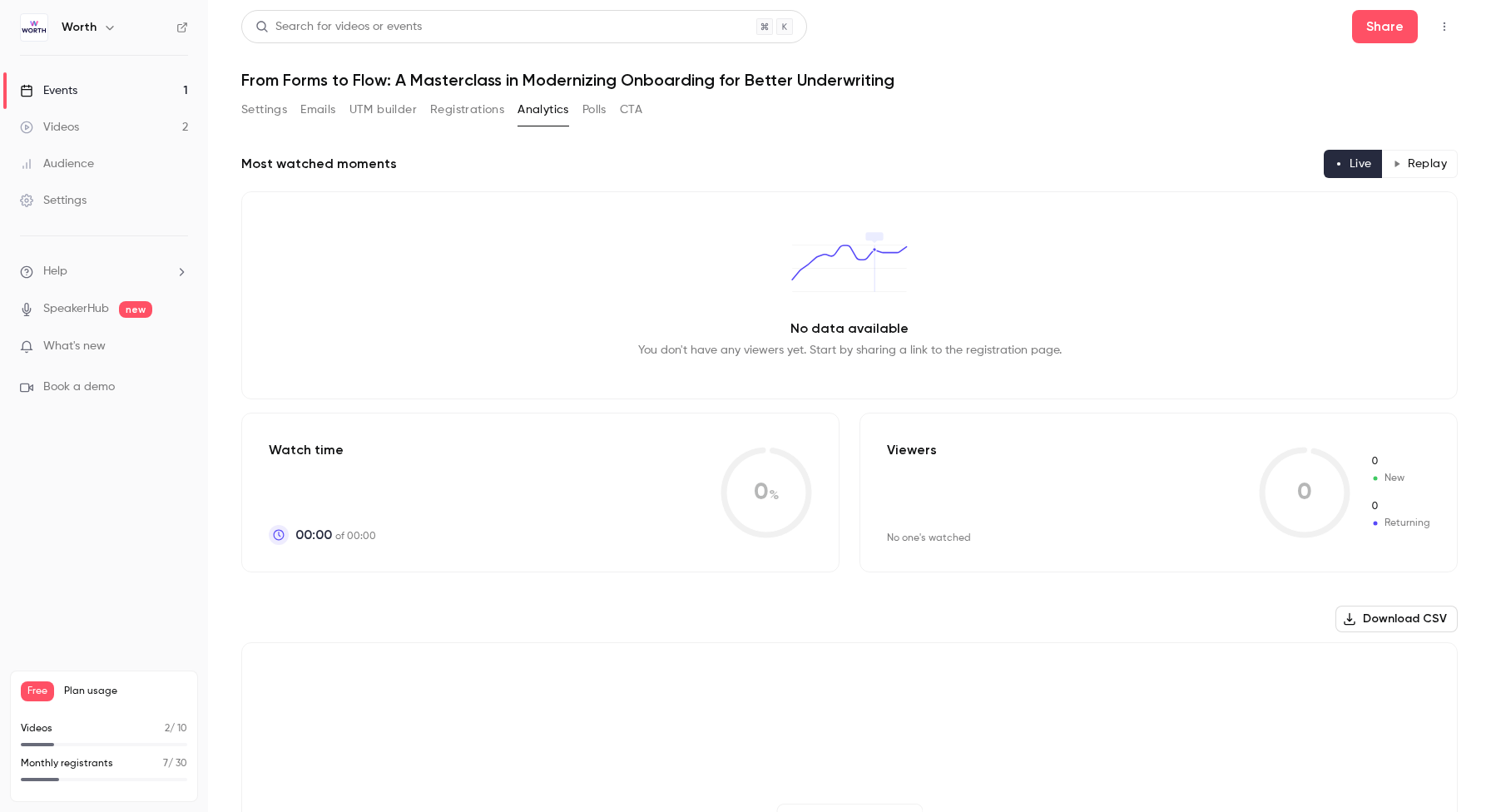
click at [380, 109] on button "UTM builder" at bounding box center [383, 110] width 68 height 27
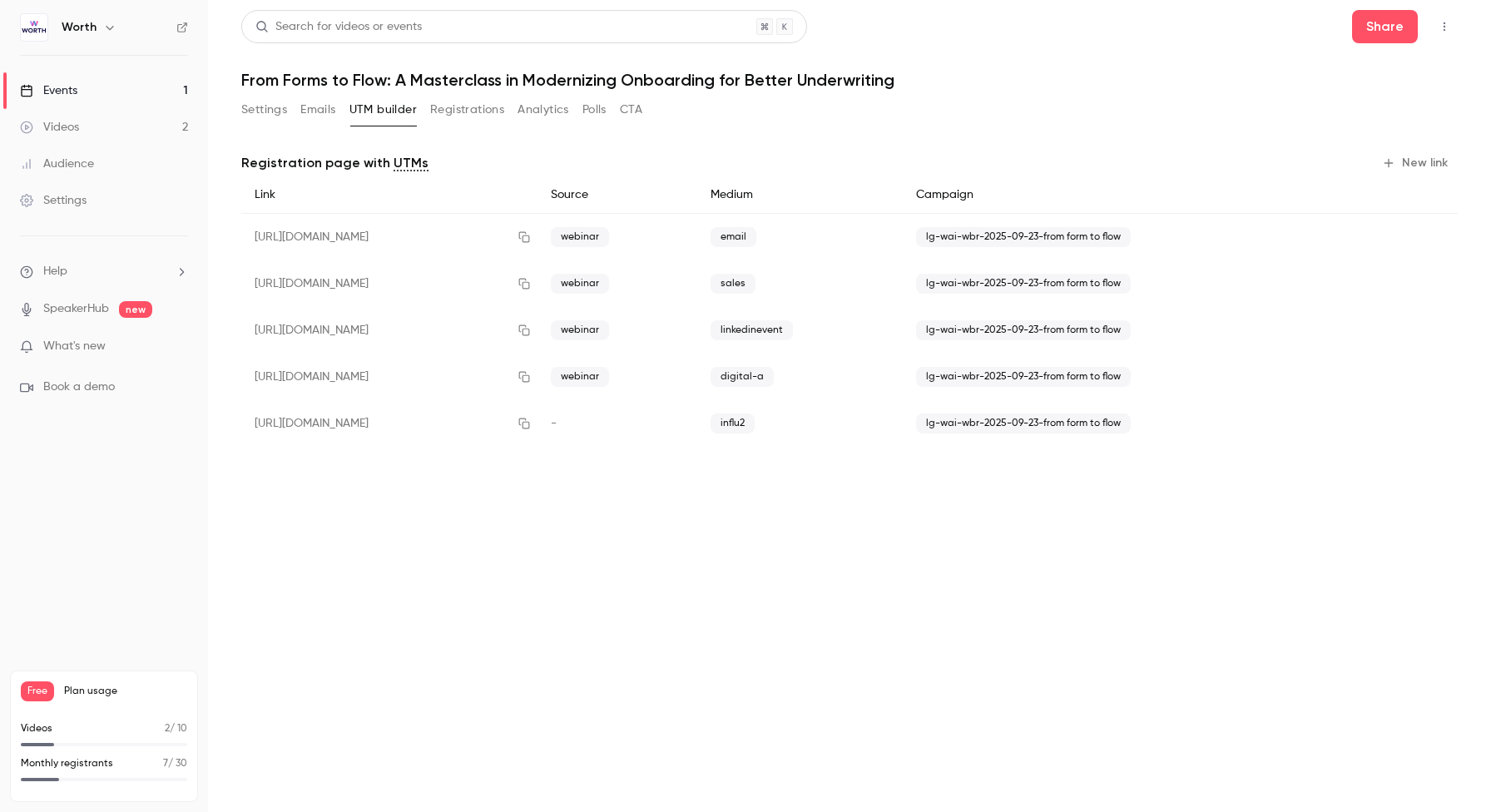
click at [479, 106] on button "Registrations" at bounding box center [468, 110] width 74 height 27
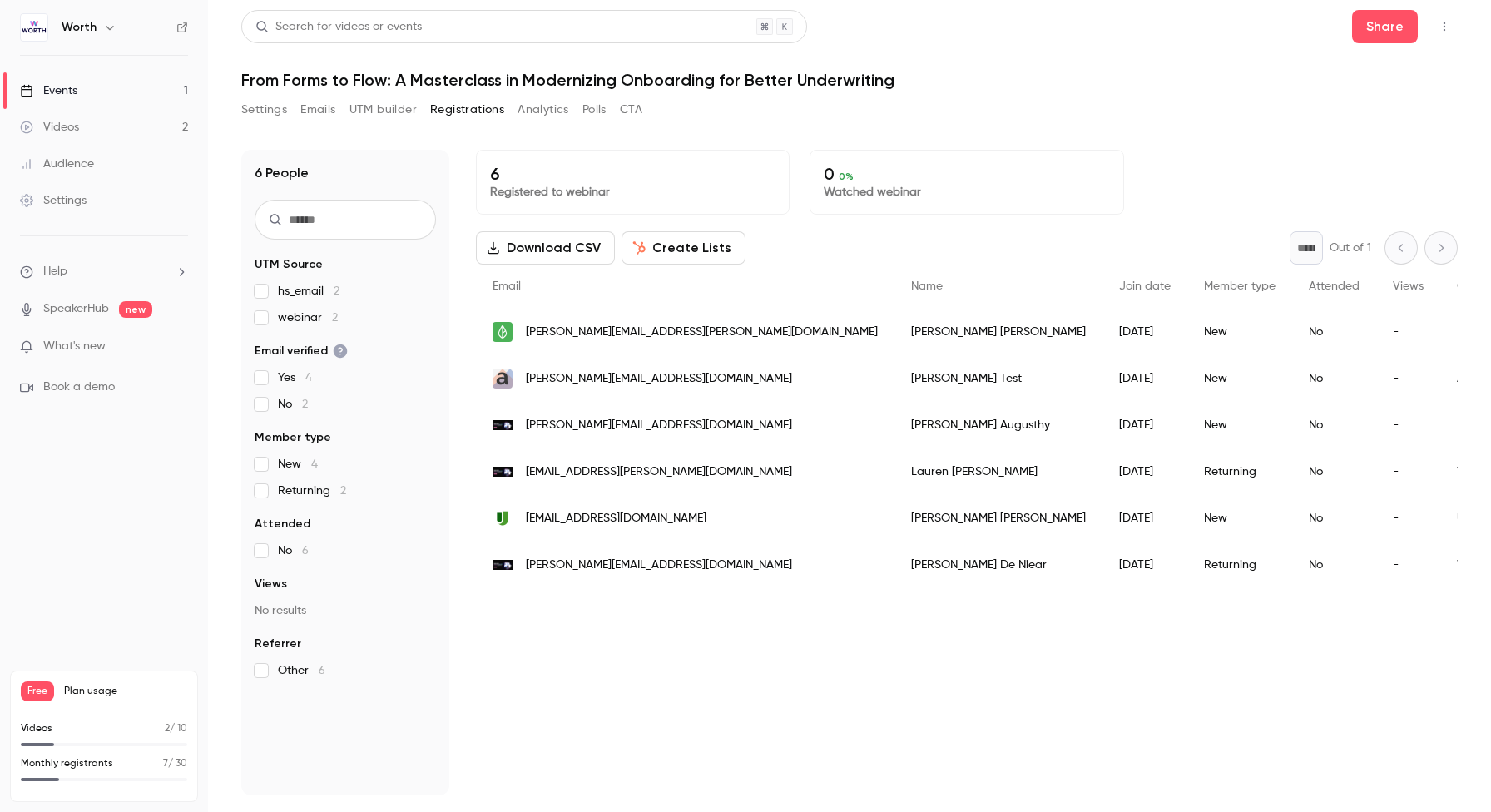
click at [263, 106] on button "Settings" at bounding box center [264, 110] width 46 height 27
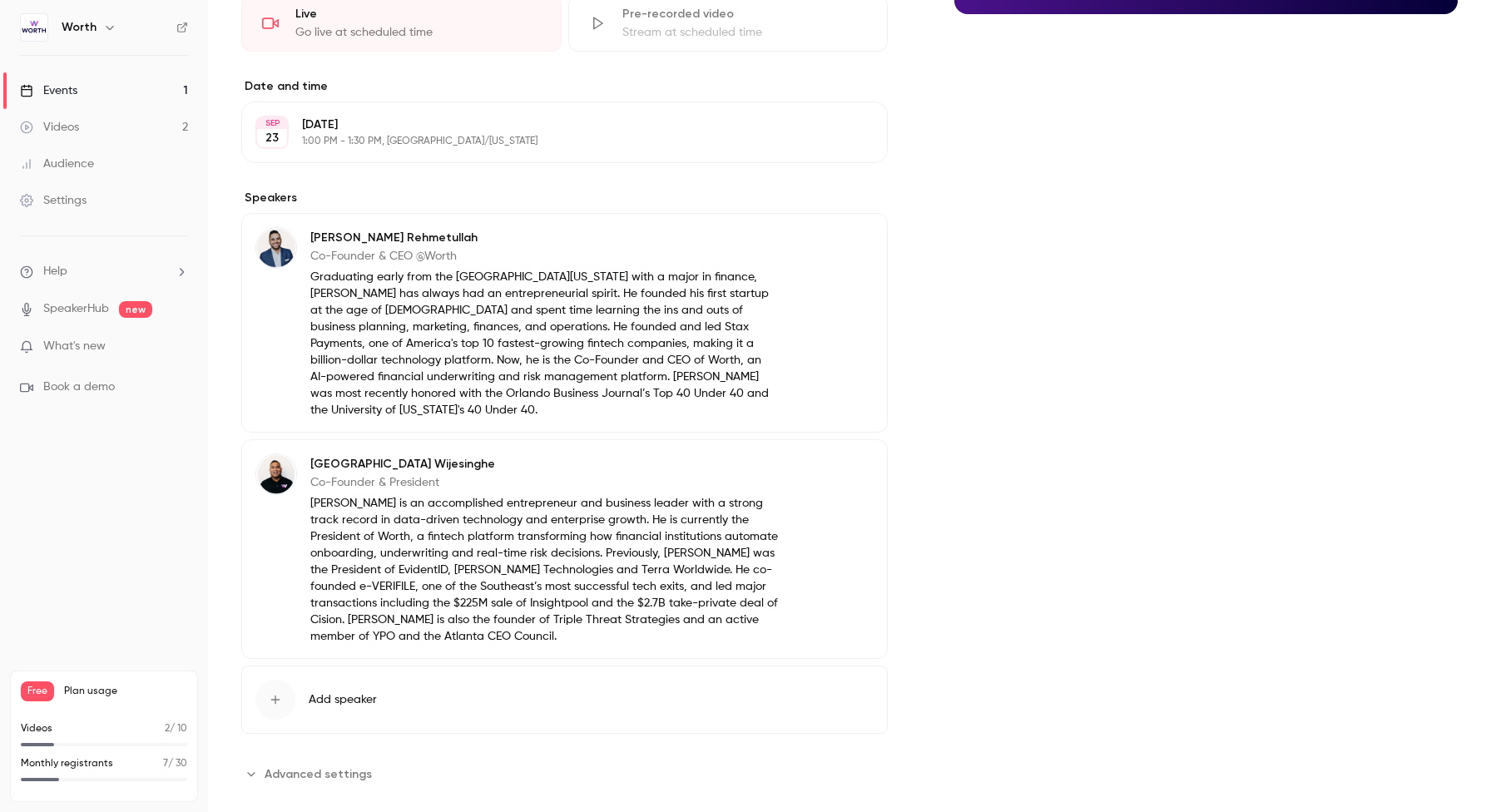
scroll to position [447, 0]
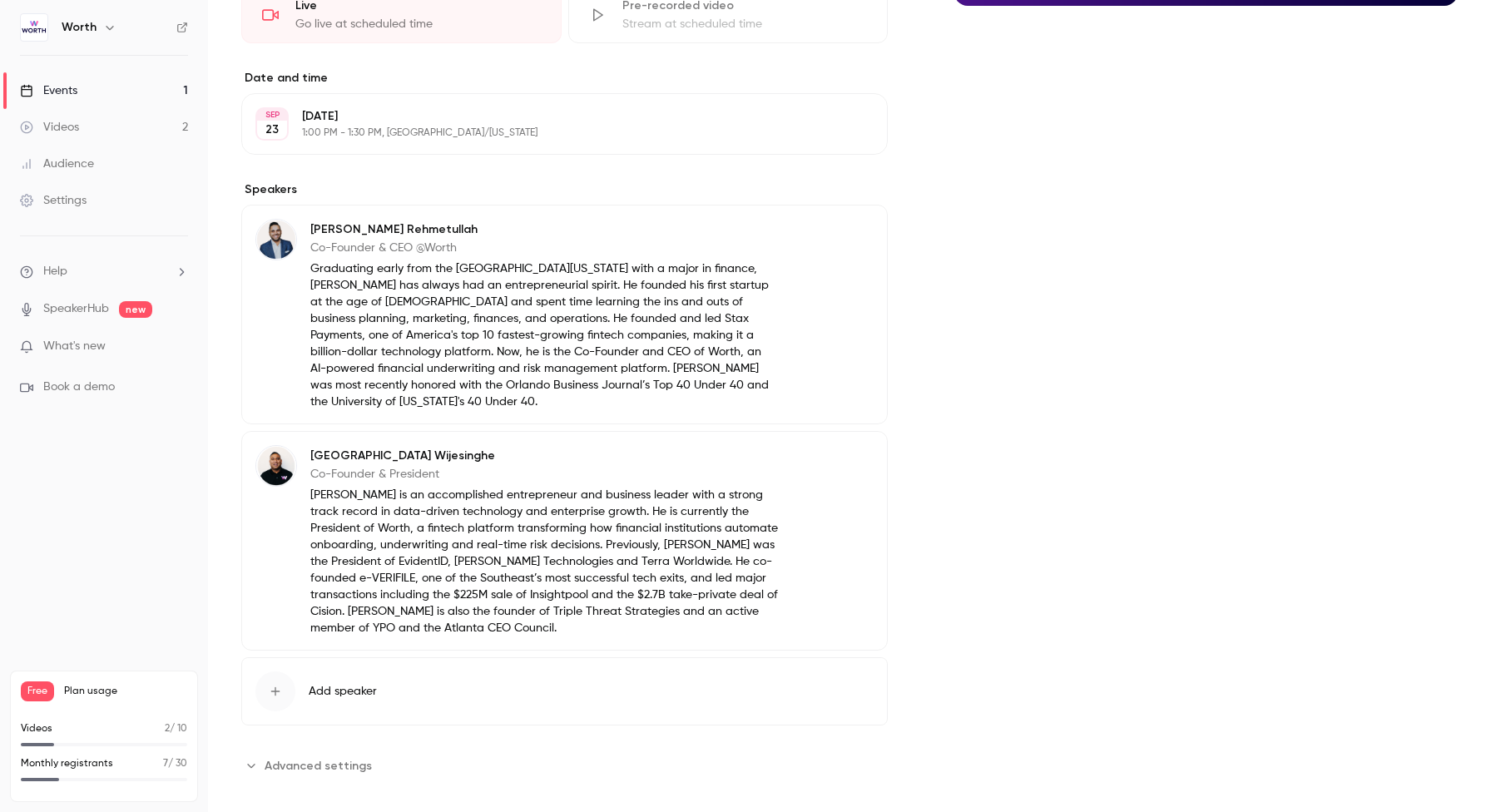
click at [347, 757] on span "Advanced settings" at bounding box center [317, 766] width 107 height 18
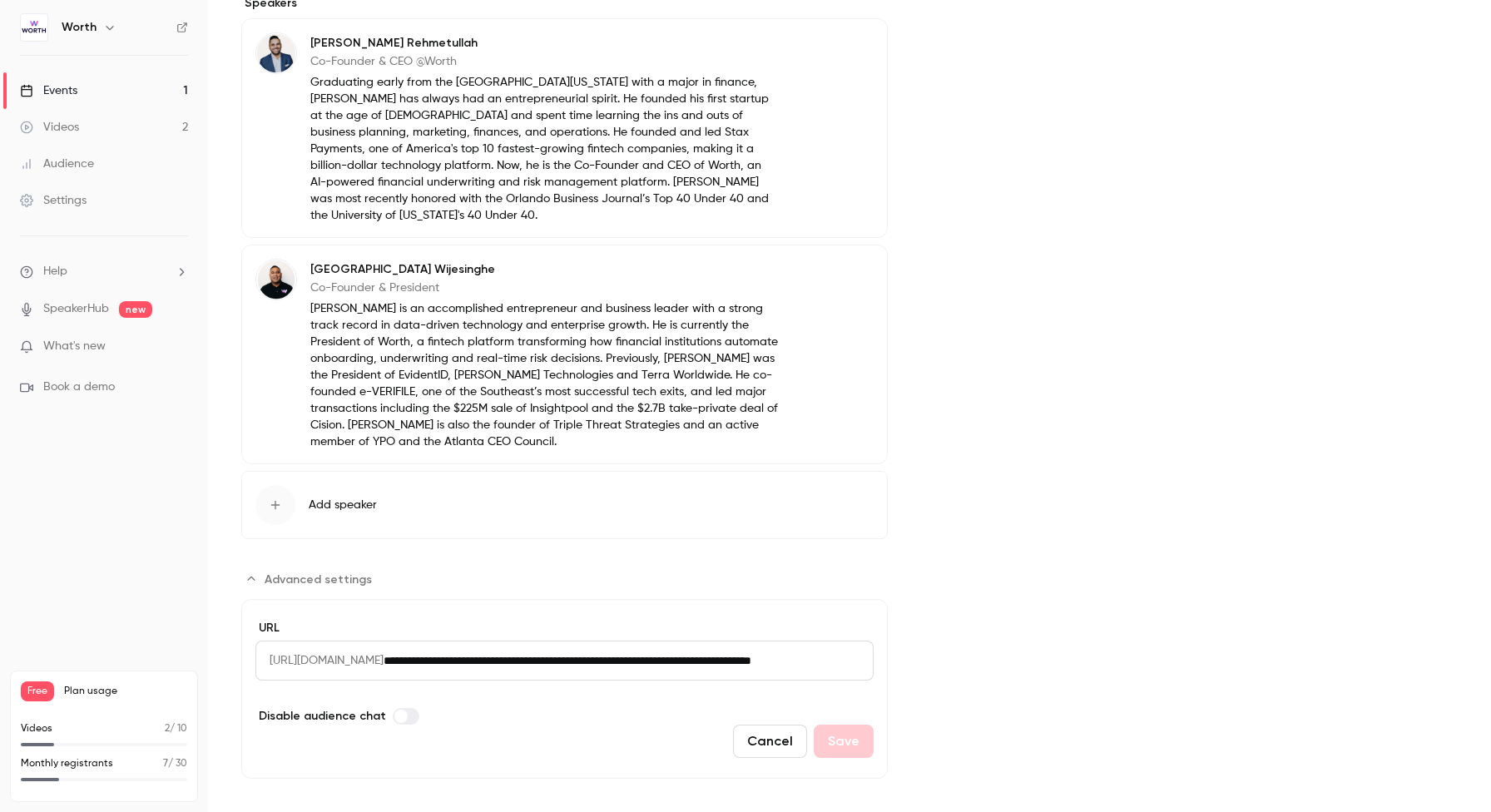
scroll to position [0, 0]
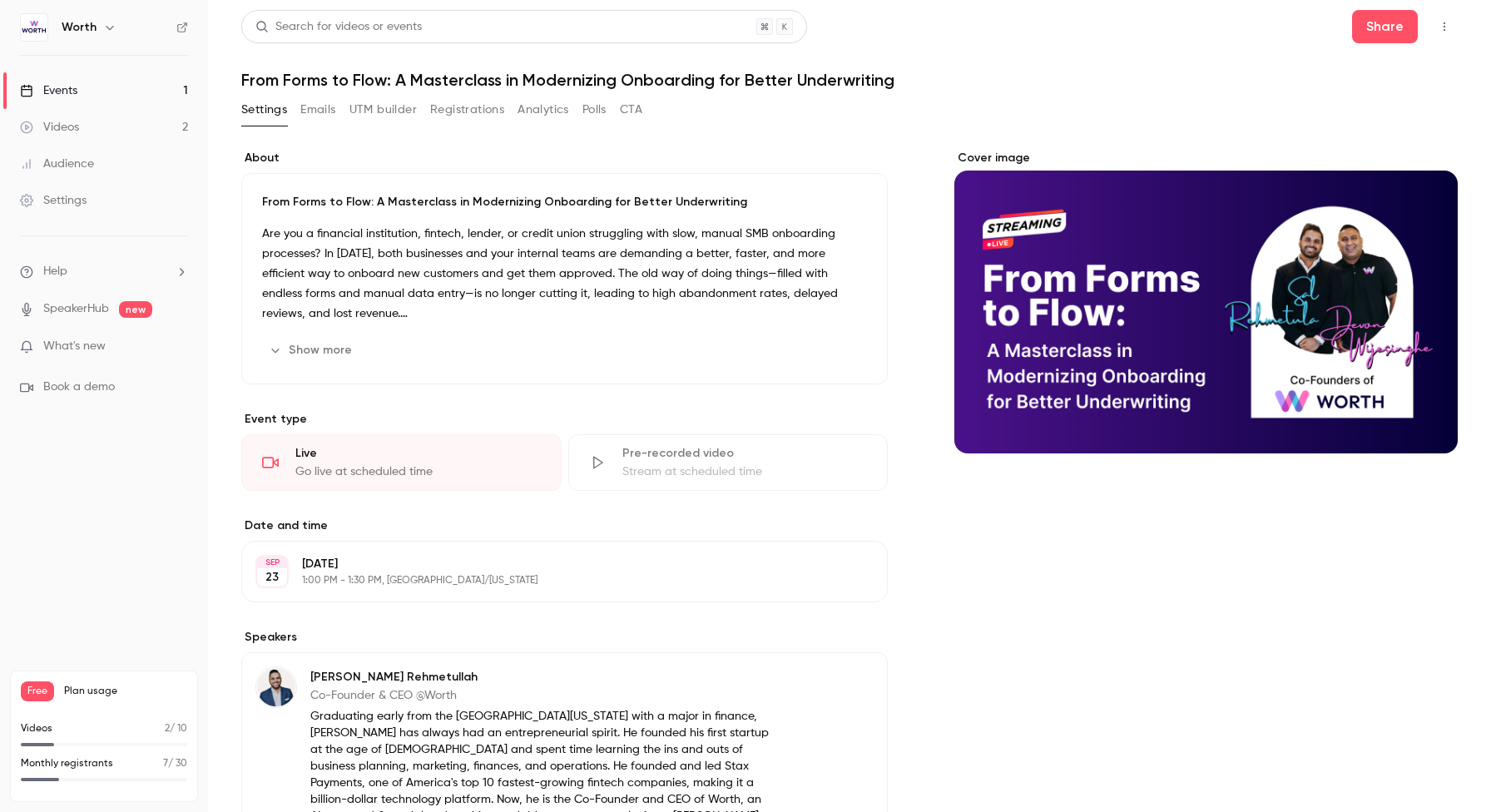
click at [1438, 22] on icon "button" at bounding box center [1445, 27] width 14 height 12
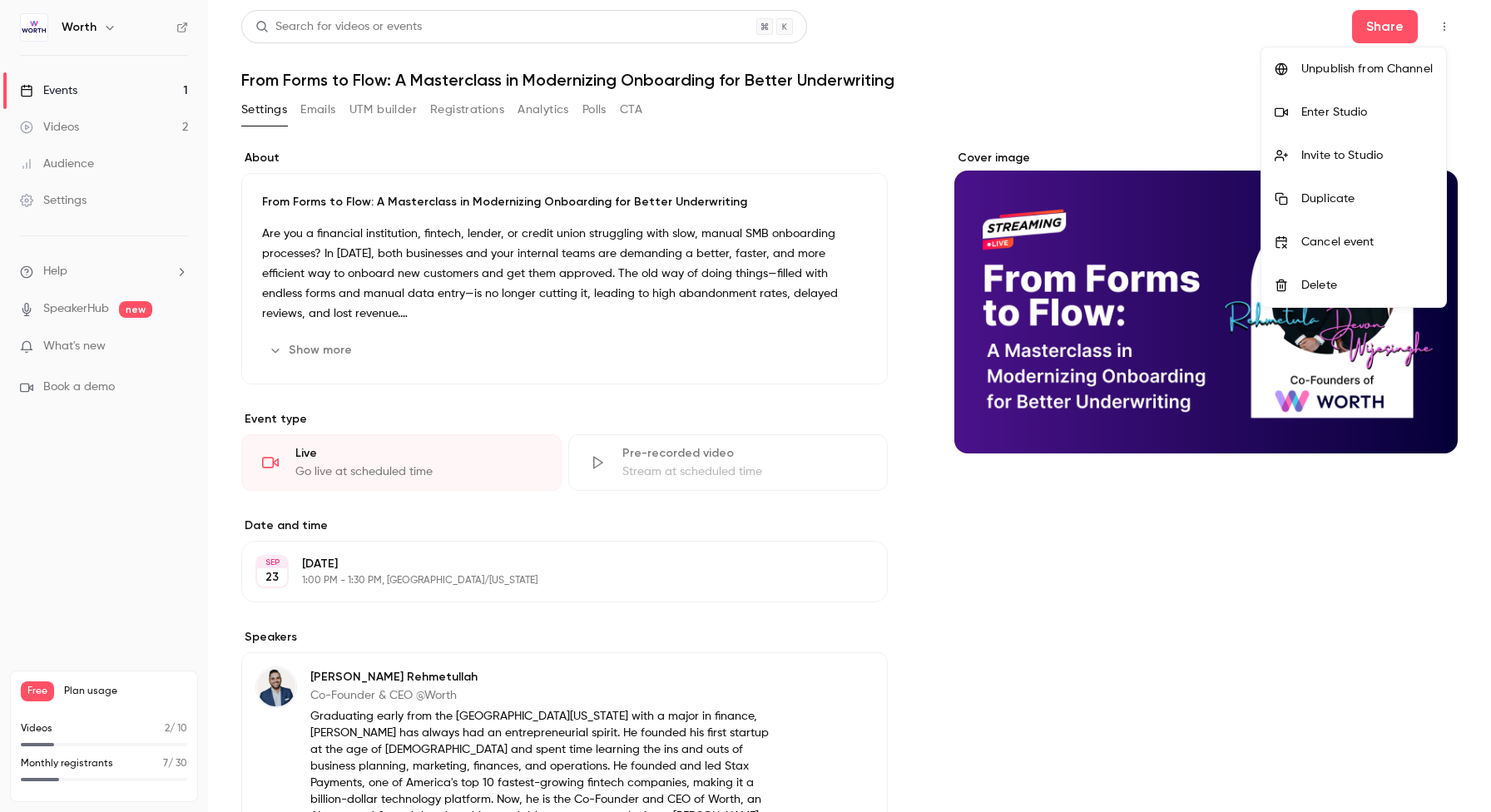
click at [1132, 98] on div at bounding box center [746, 406] width 1491 height 812
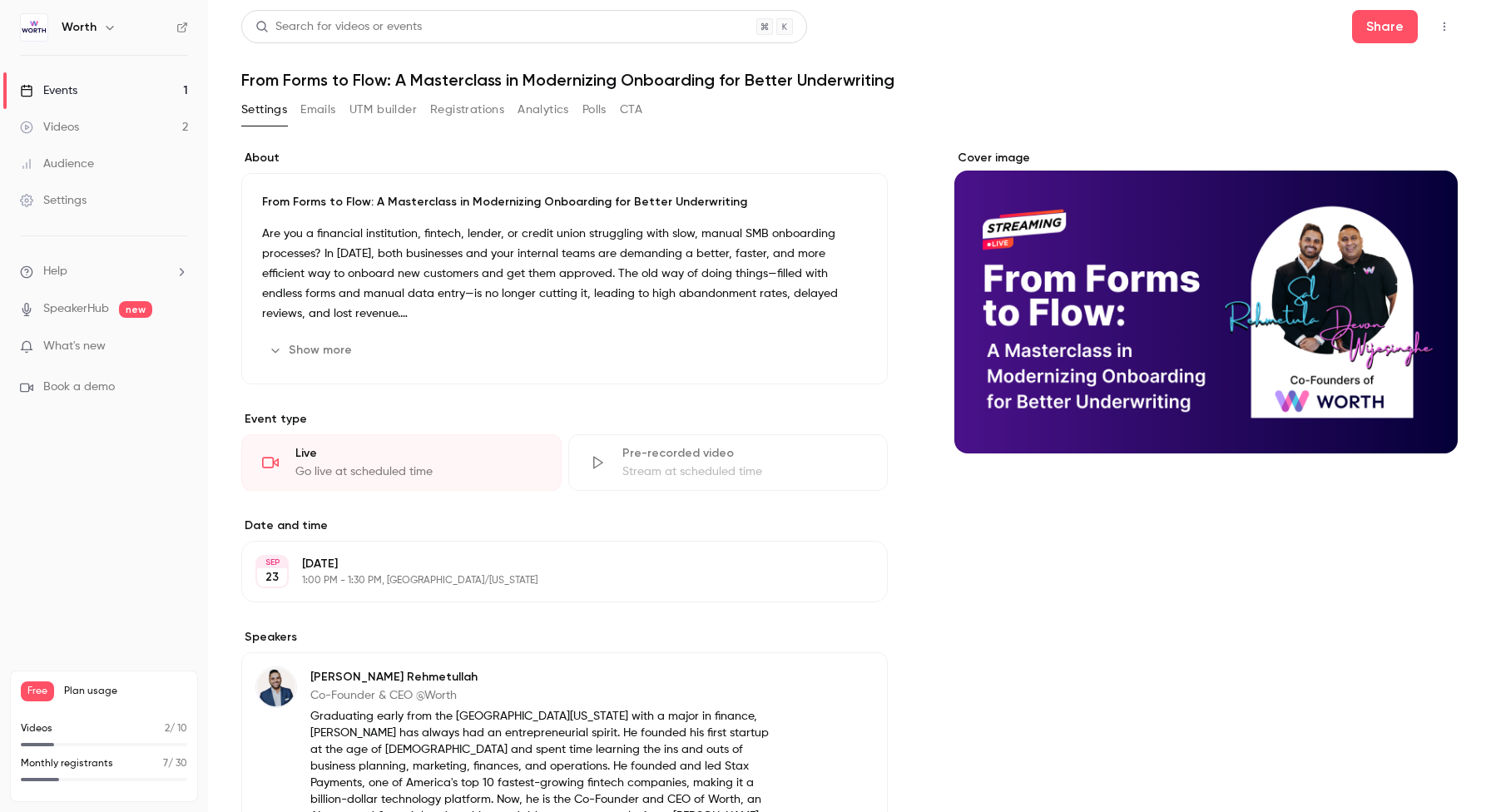
click at [329, 112] on button "Emails" at bounding box center [317, 110] width 35 height 27
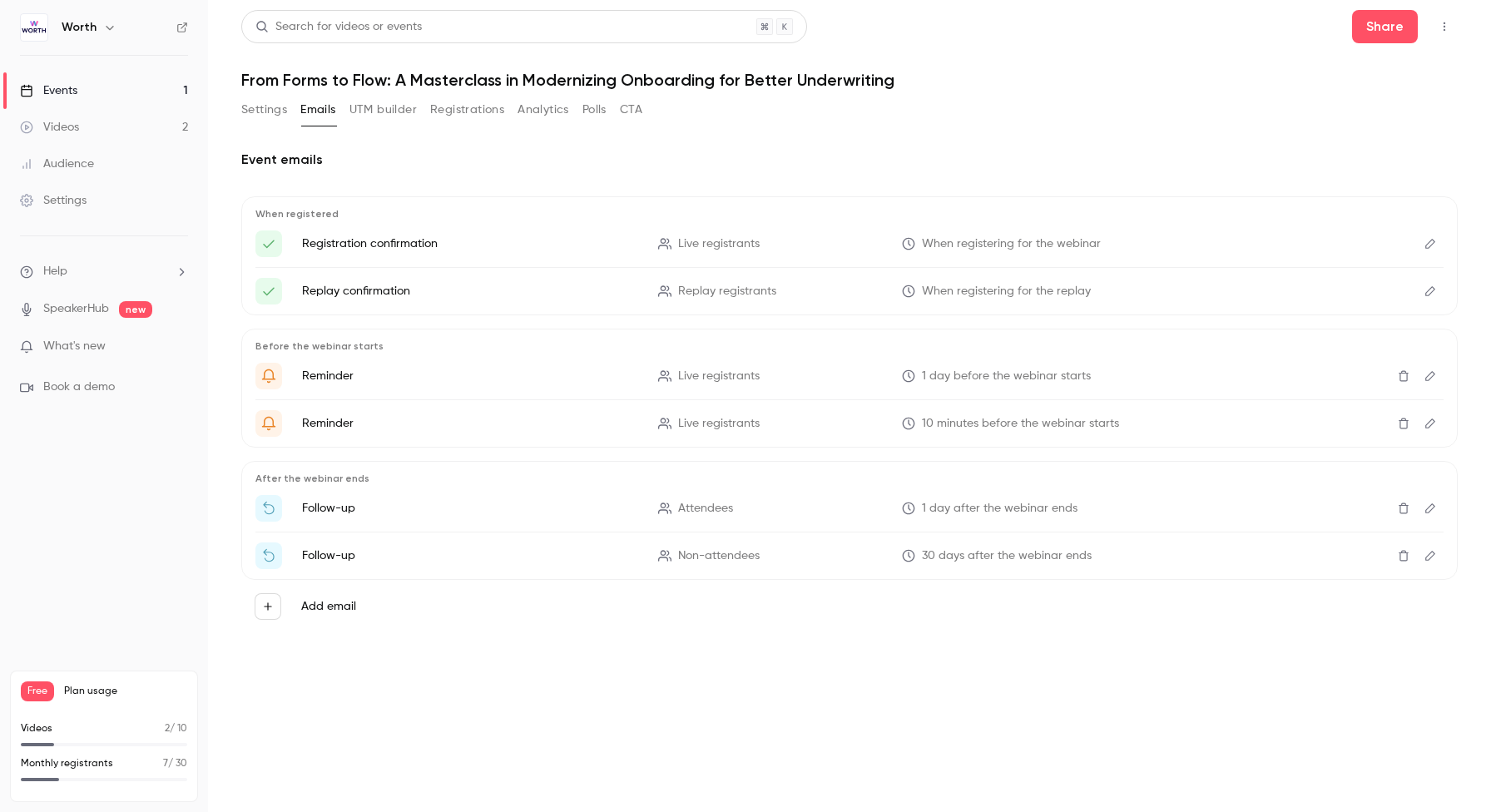
click at [382, 110] on button "UTM builder" at bounding box center [383, 110] width 68 height 27
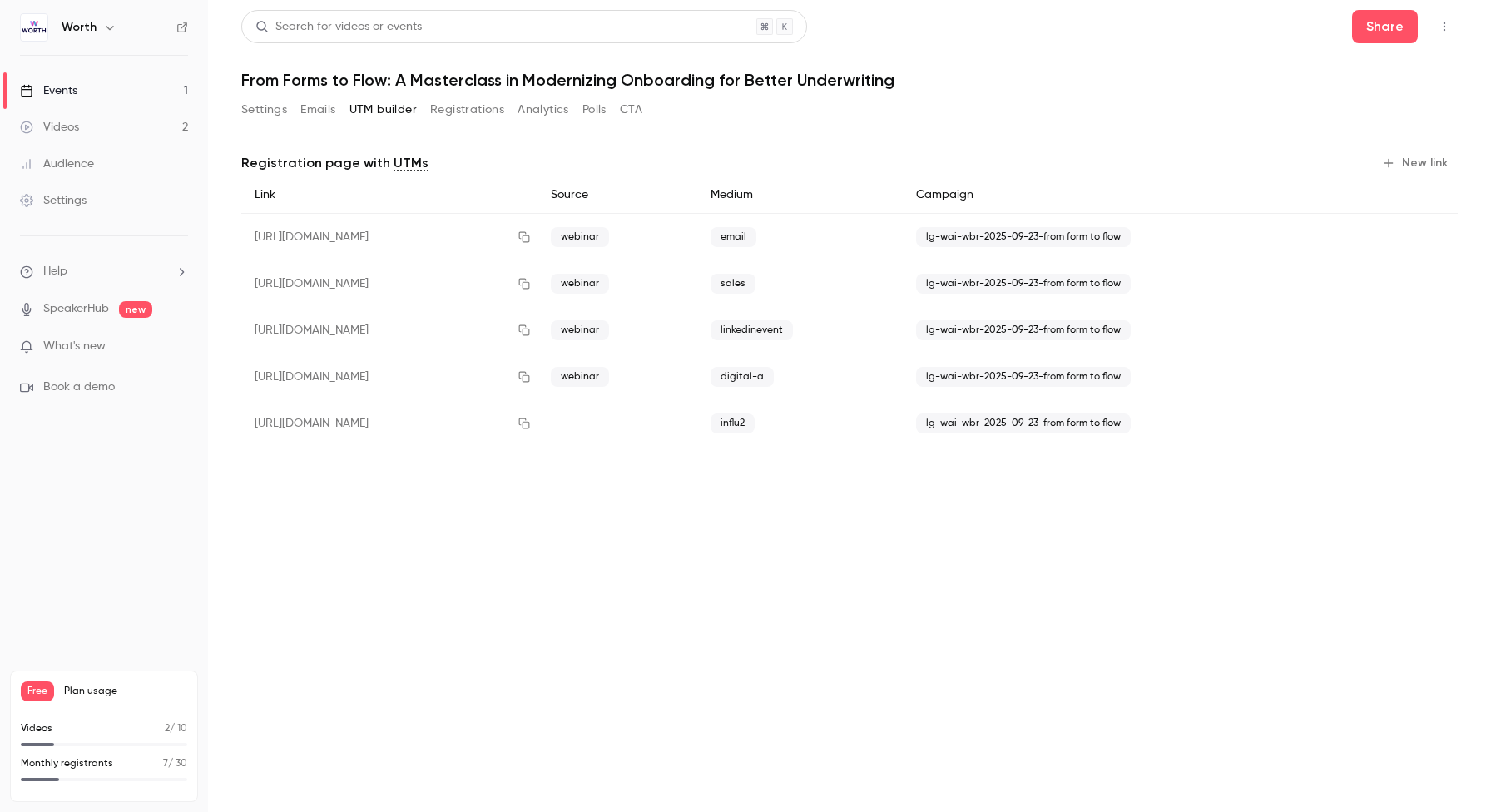
click at [304, 112] on button "Emails" at bounding box center [317, 110] width 35 height 27
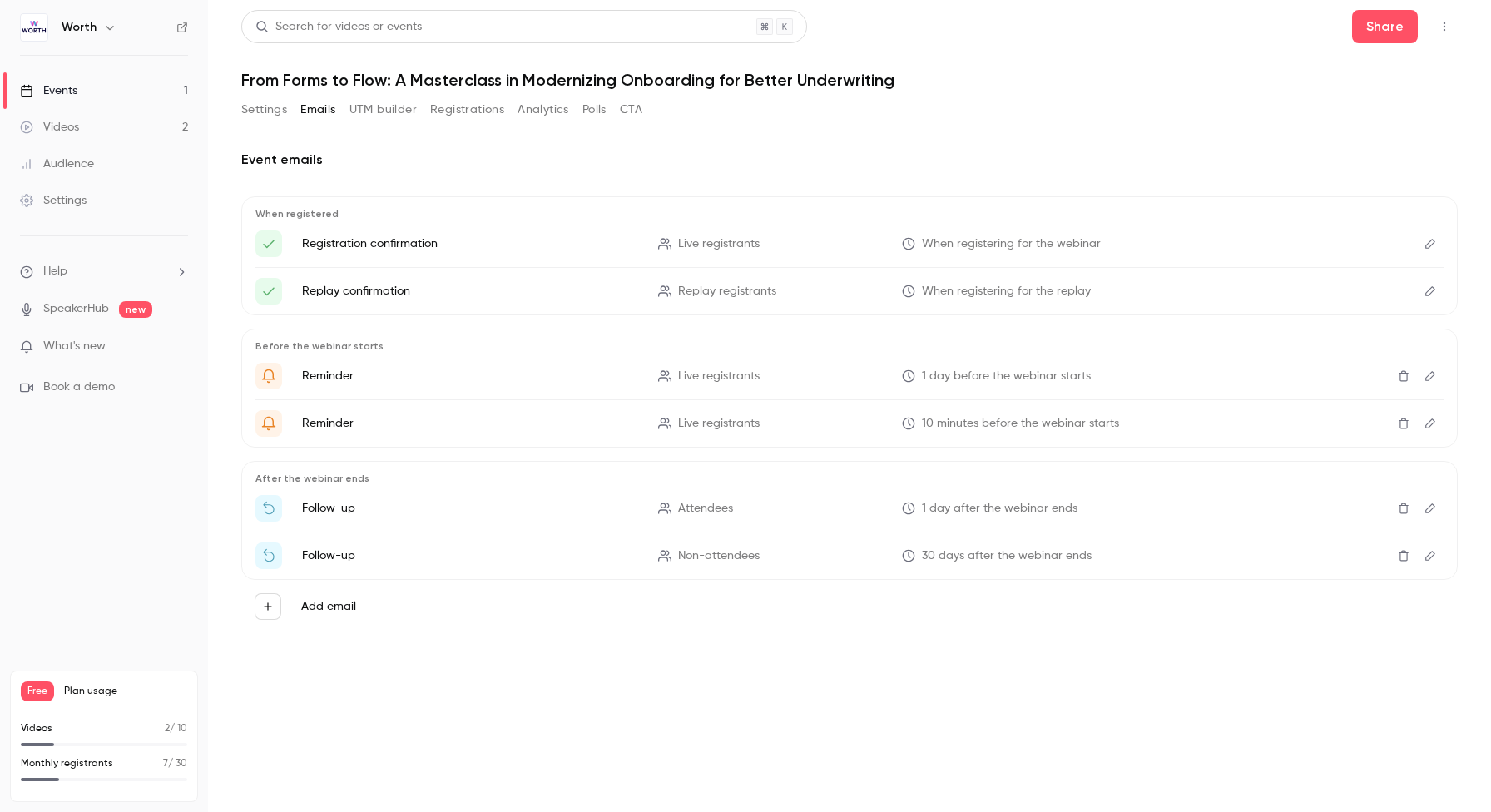
click at [483, 111] on button "Registrations" at bounding box center [468, 110] width 74 height 27
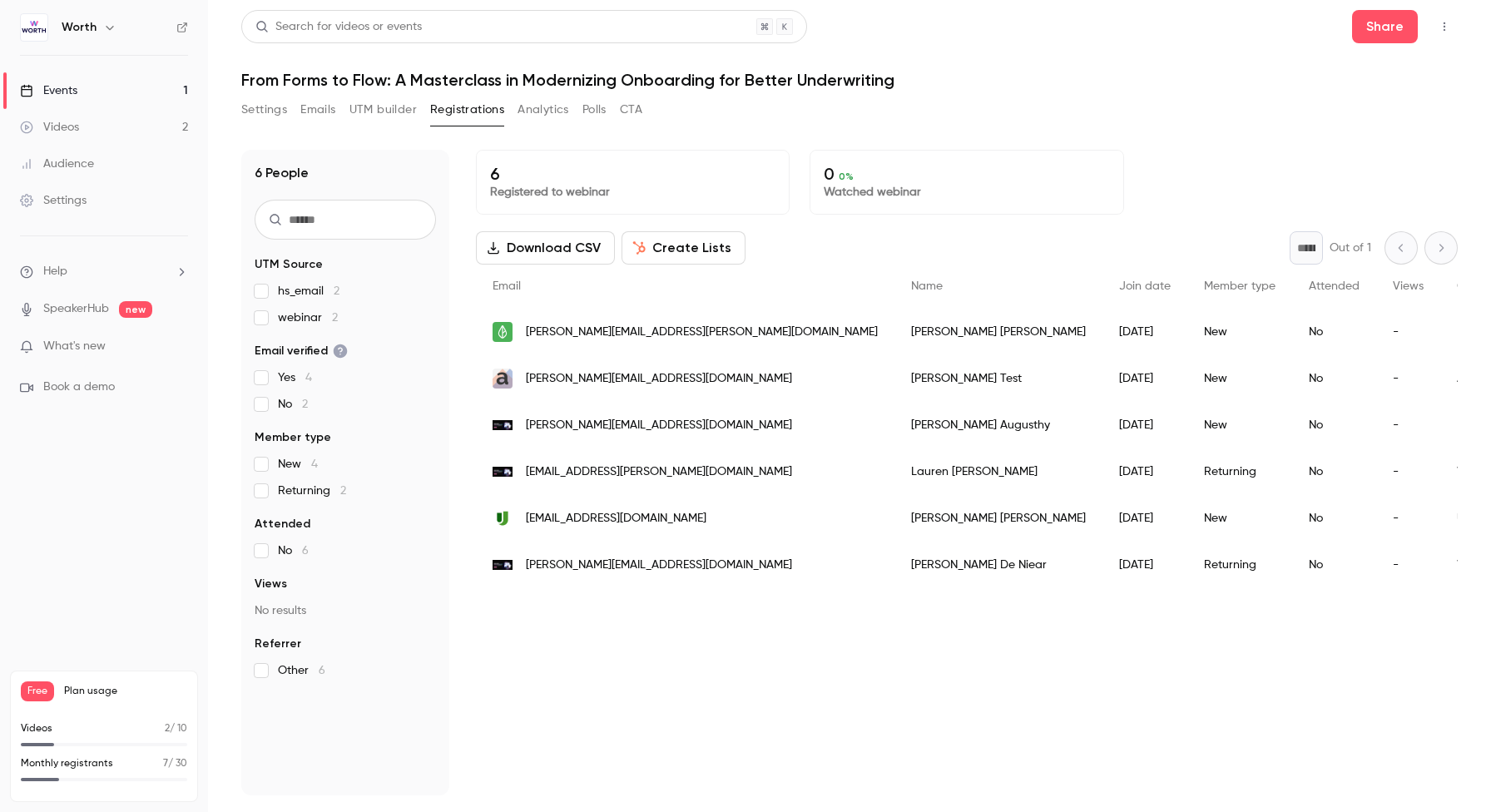
click at [545, 111] on button "Analytics" at bounding box center [543, 110] width 52 height 27
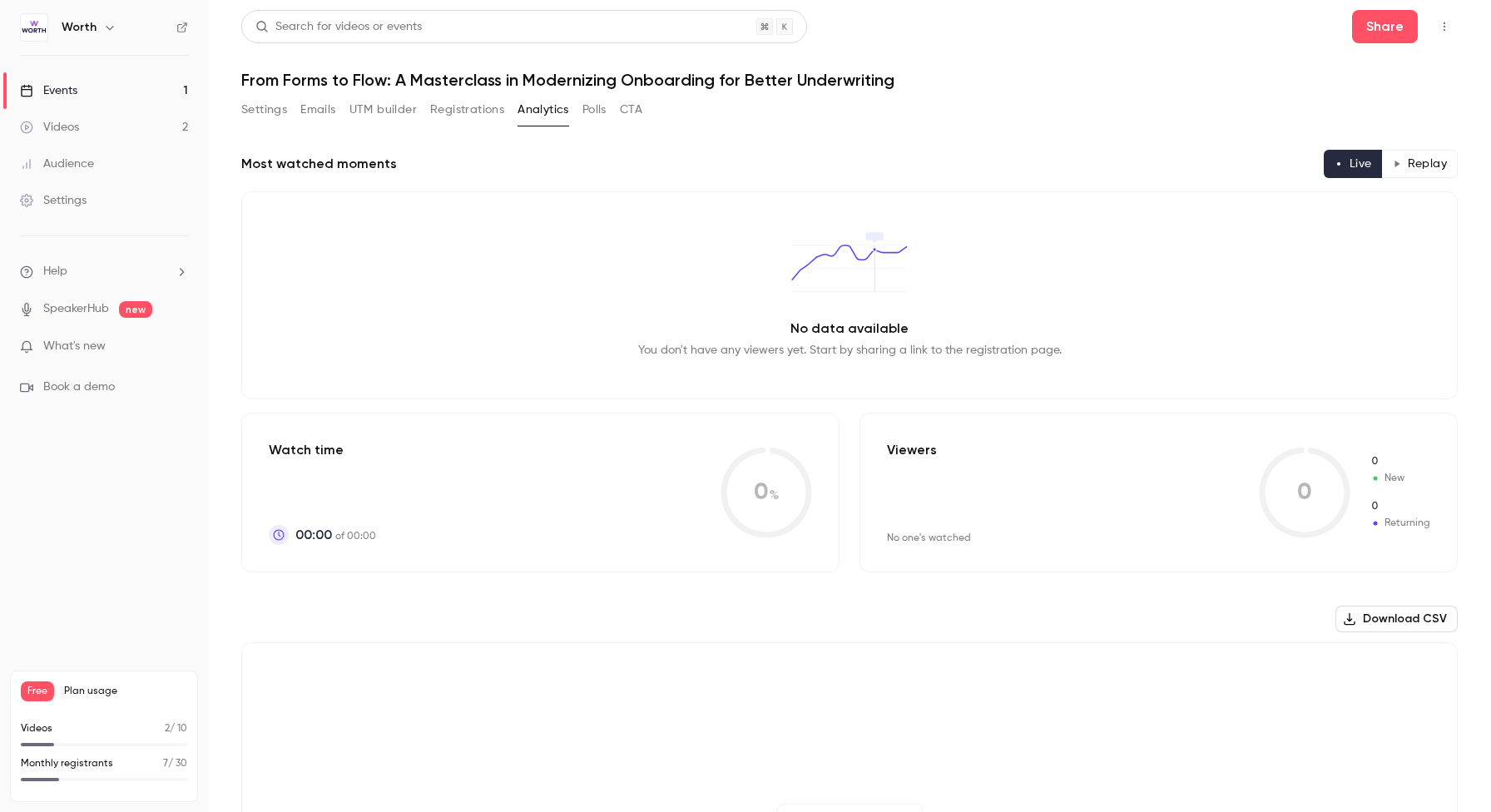
click at [589, 106] on button "Polls" at bounding box center [594, 110] width 24 height 27
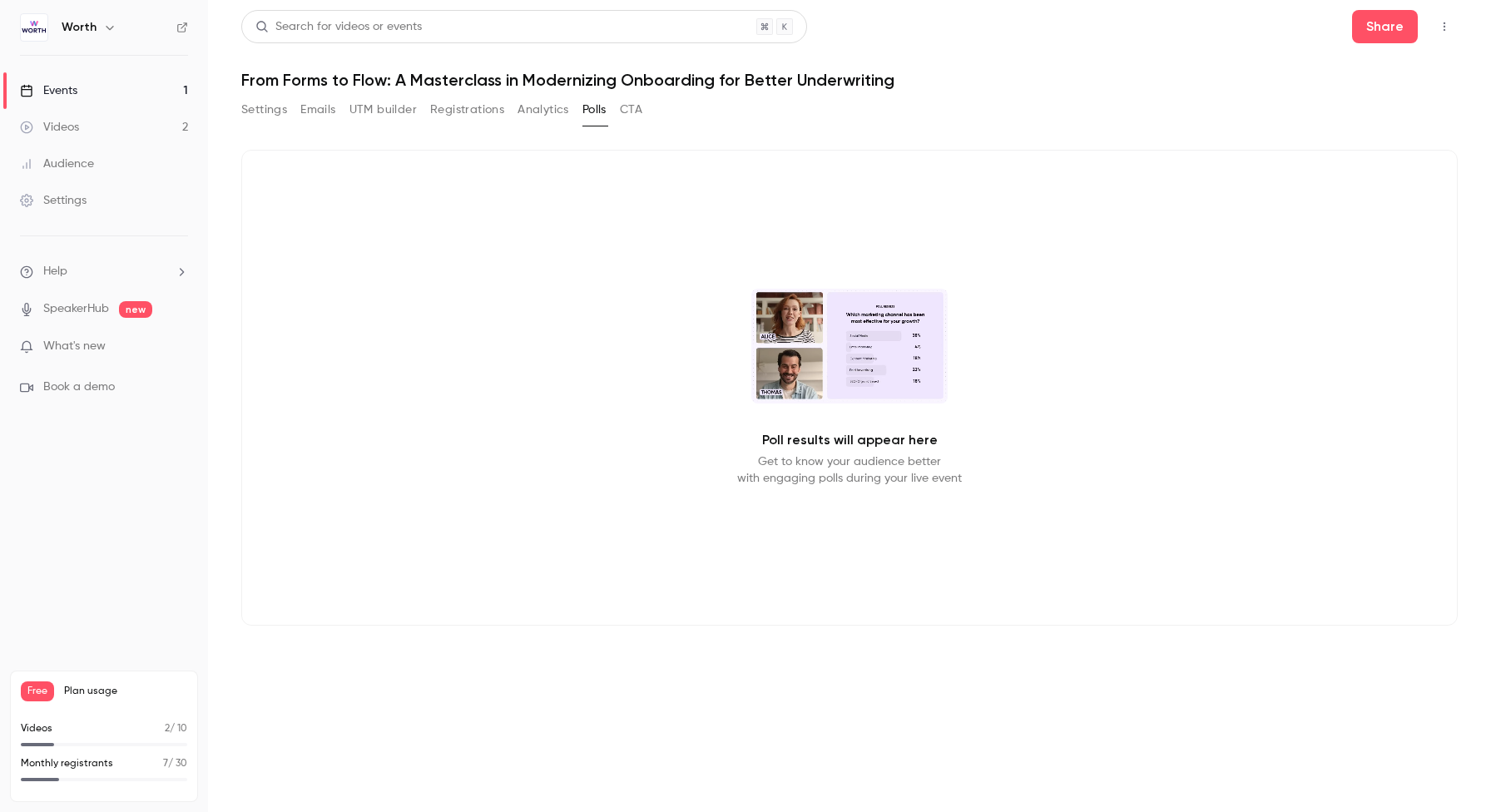
click at [627, 105] on button "CTA" at bounding box center [631, 110] width 23 height 27
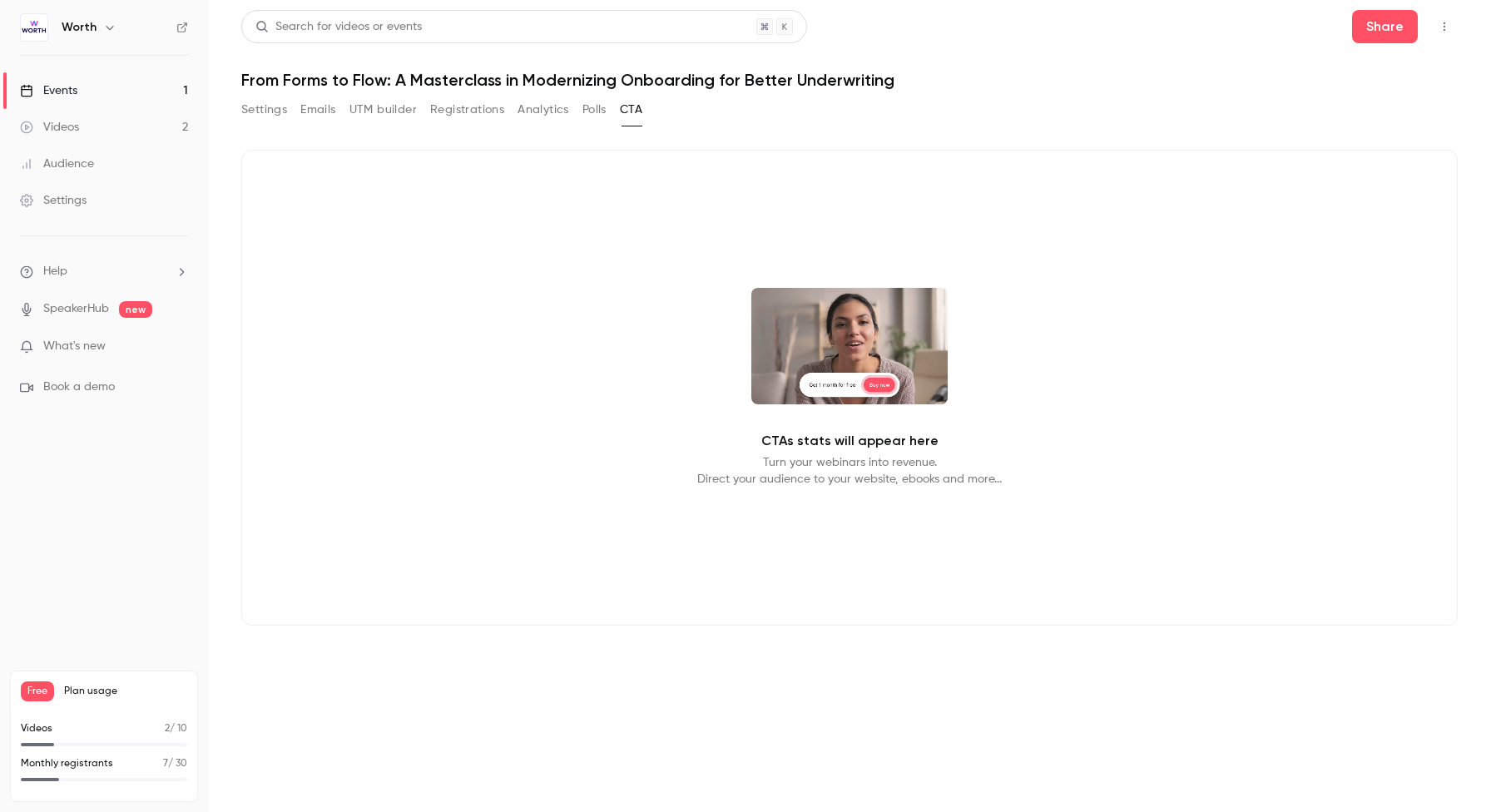
click at [326, 104] on button "Emails" at bounding box center [317, 110] width 35 height 27
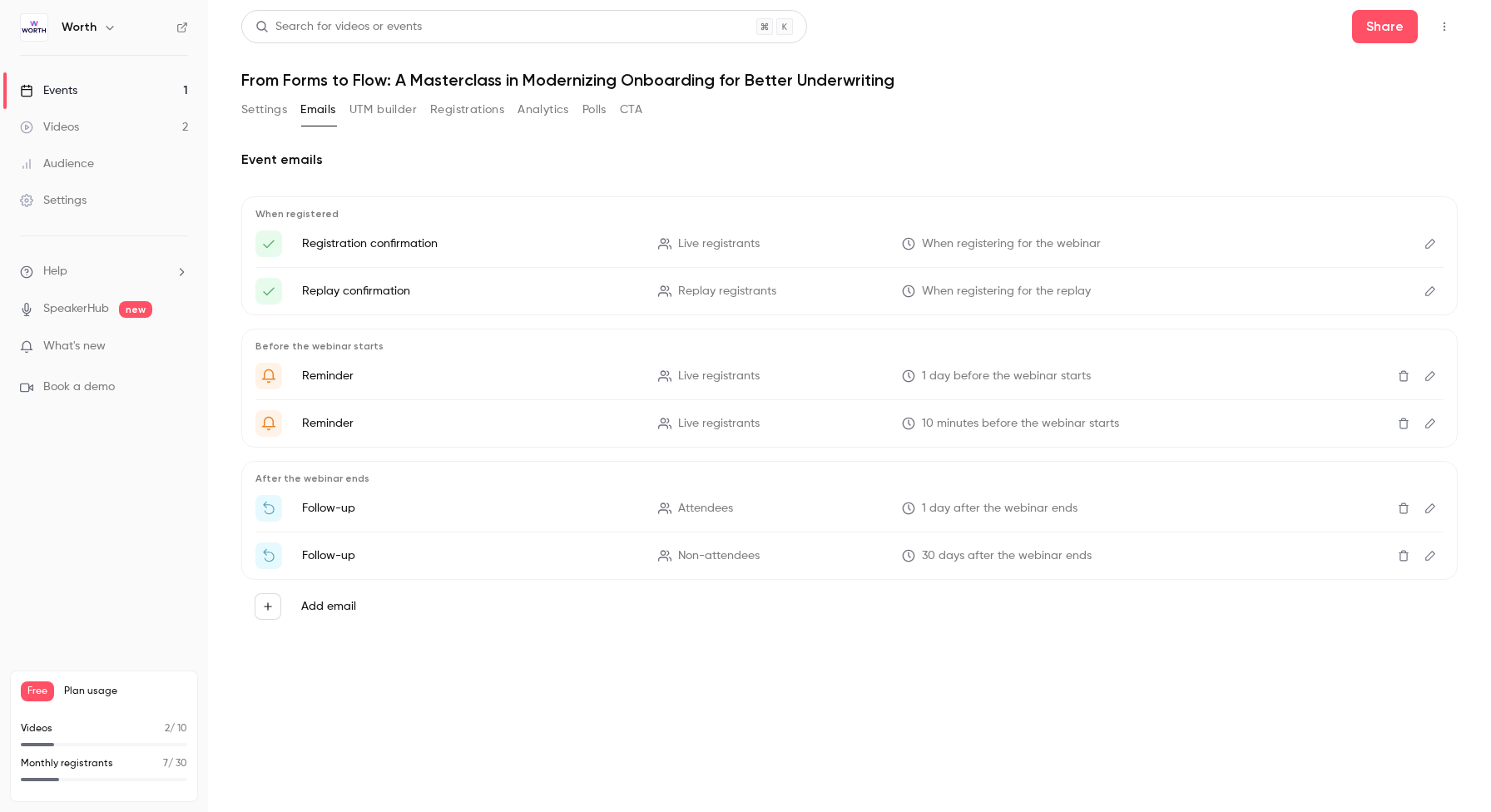
click at [260, 106] on button "Settings" at bounding box center [264, 110] width 46 height 27
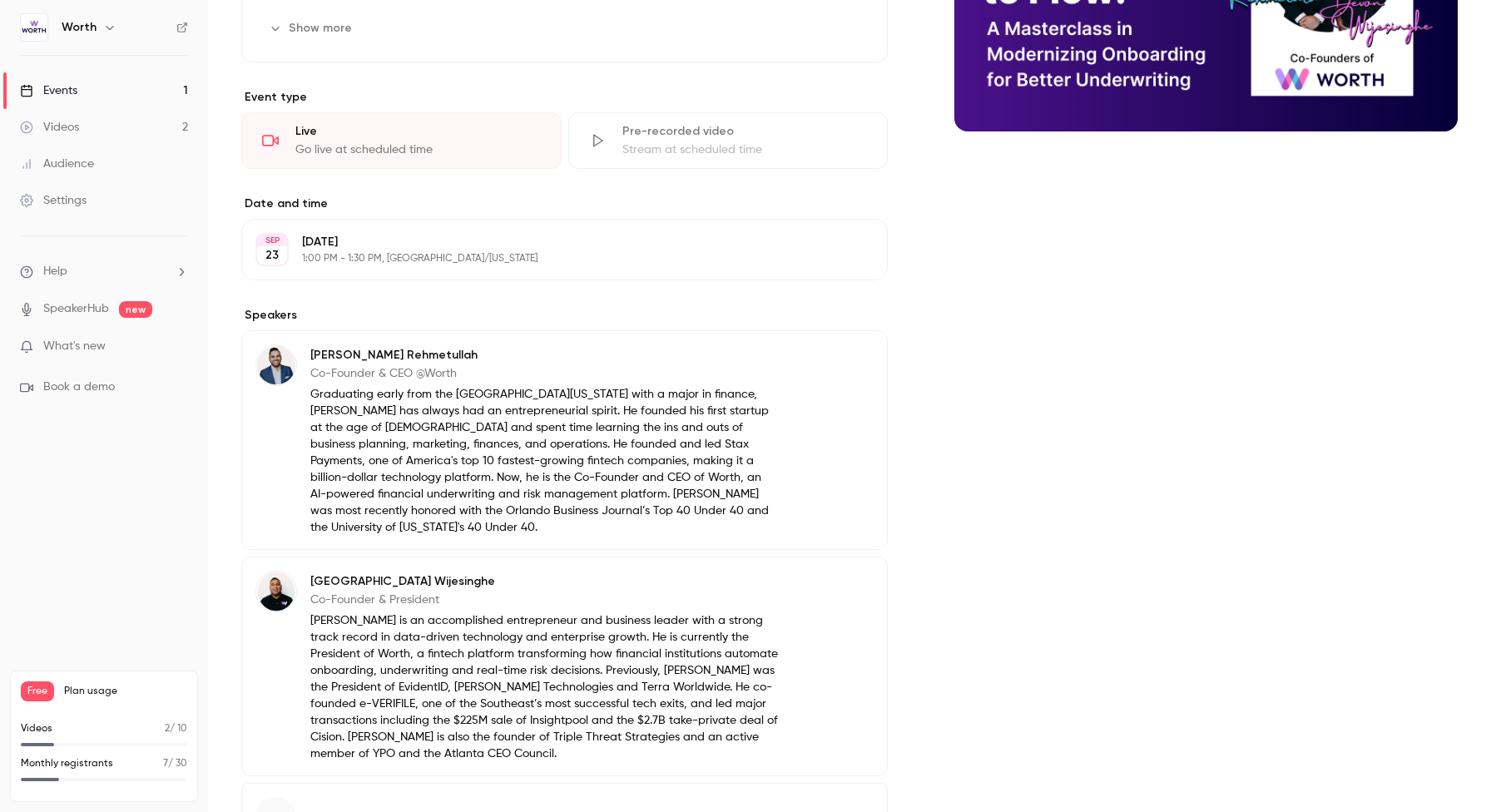
scroll to position [447, 0]
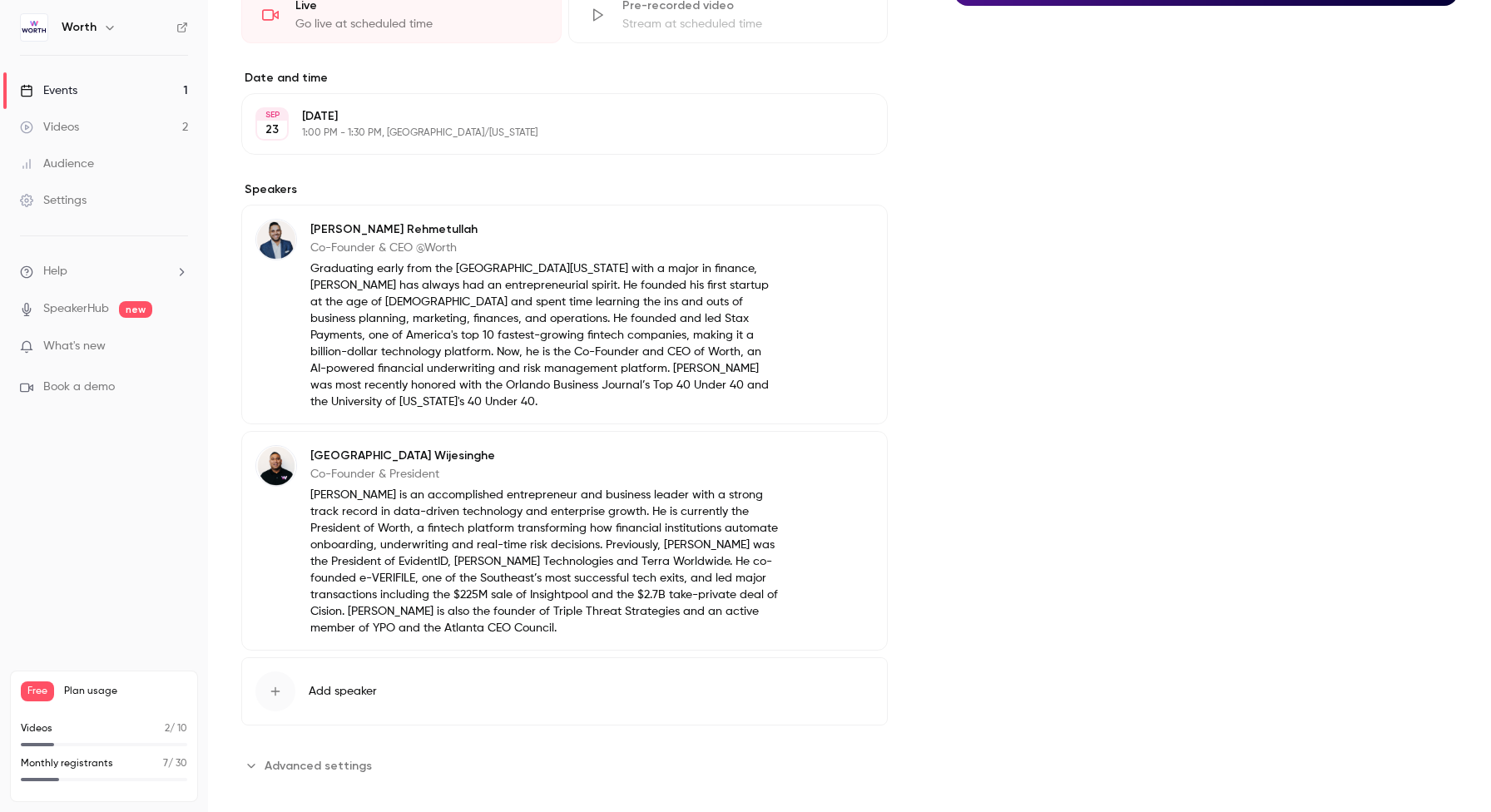
click at [77, 193] on div "Settings" at bounding box center [53, 201] width 67 height 17
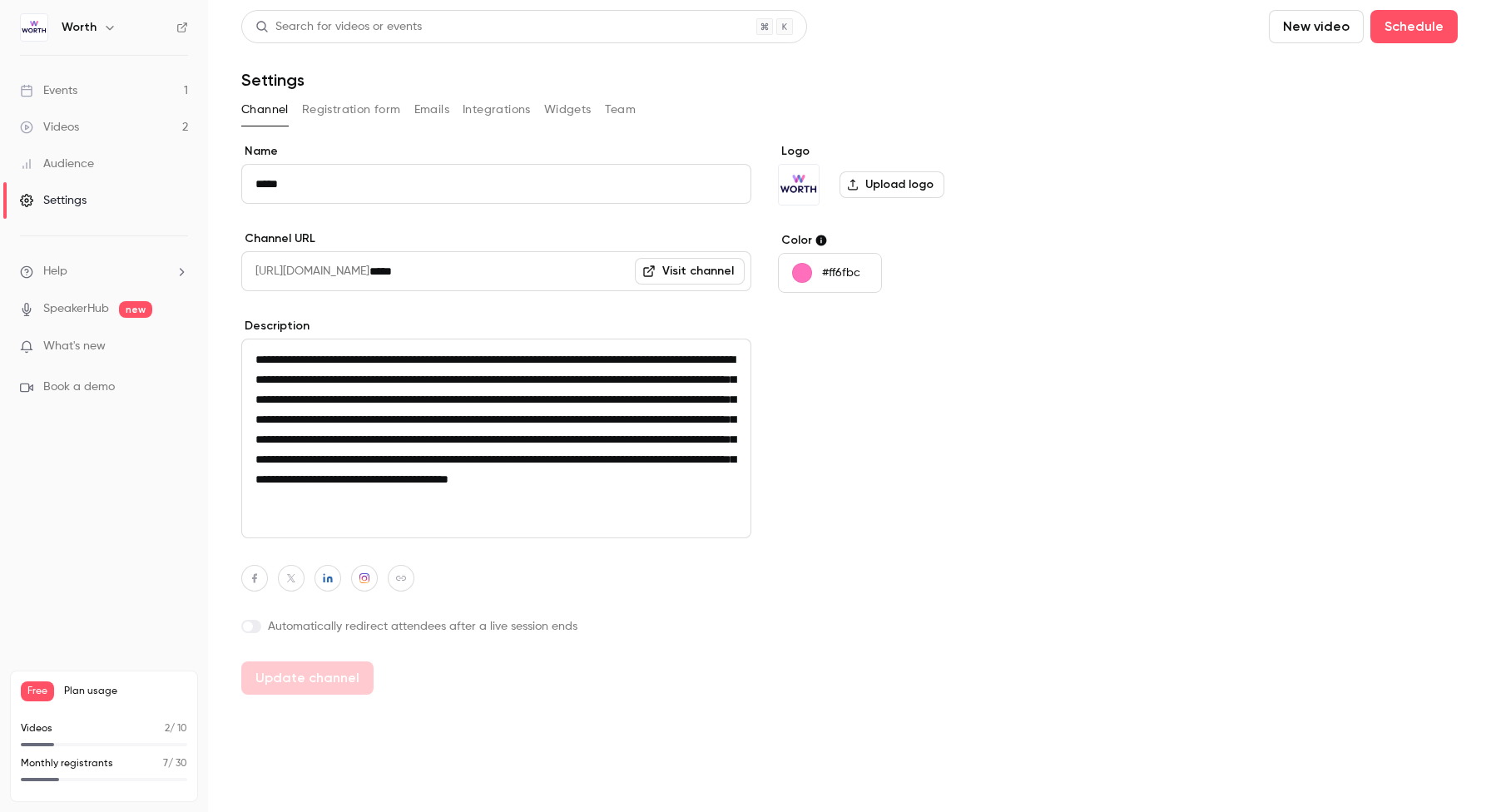
click at [496, 106] on button "Integrations" at bounding box center [496, 110] width 68 height 27
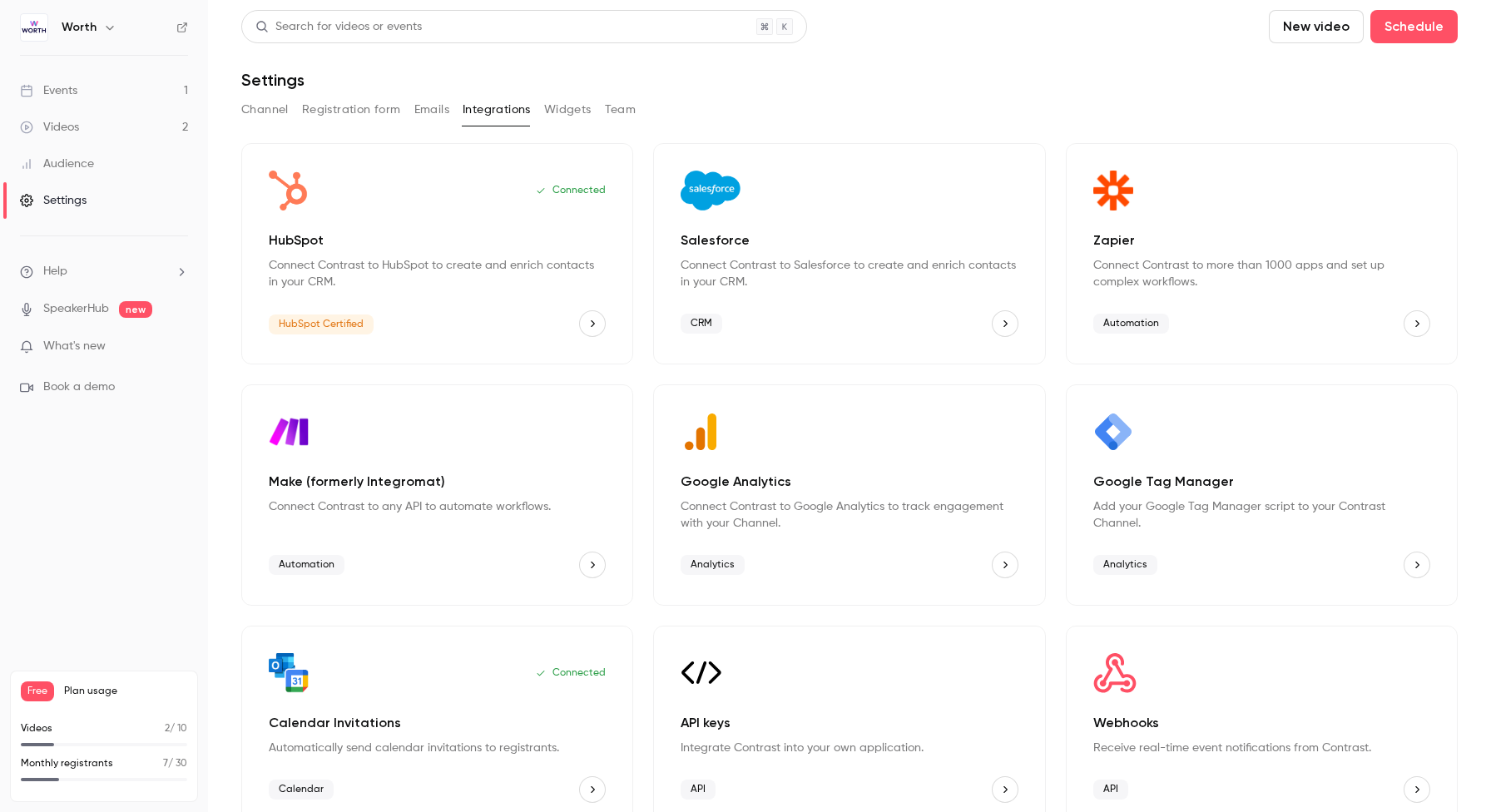
scroll to position [29, 0]
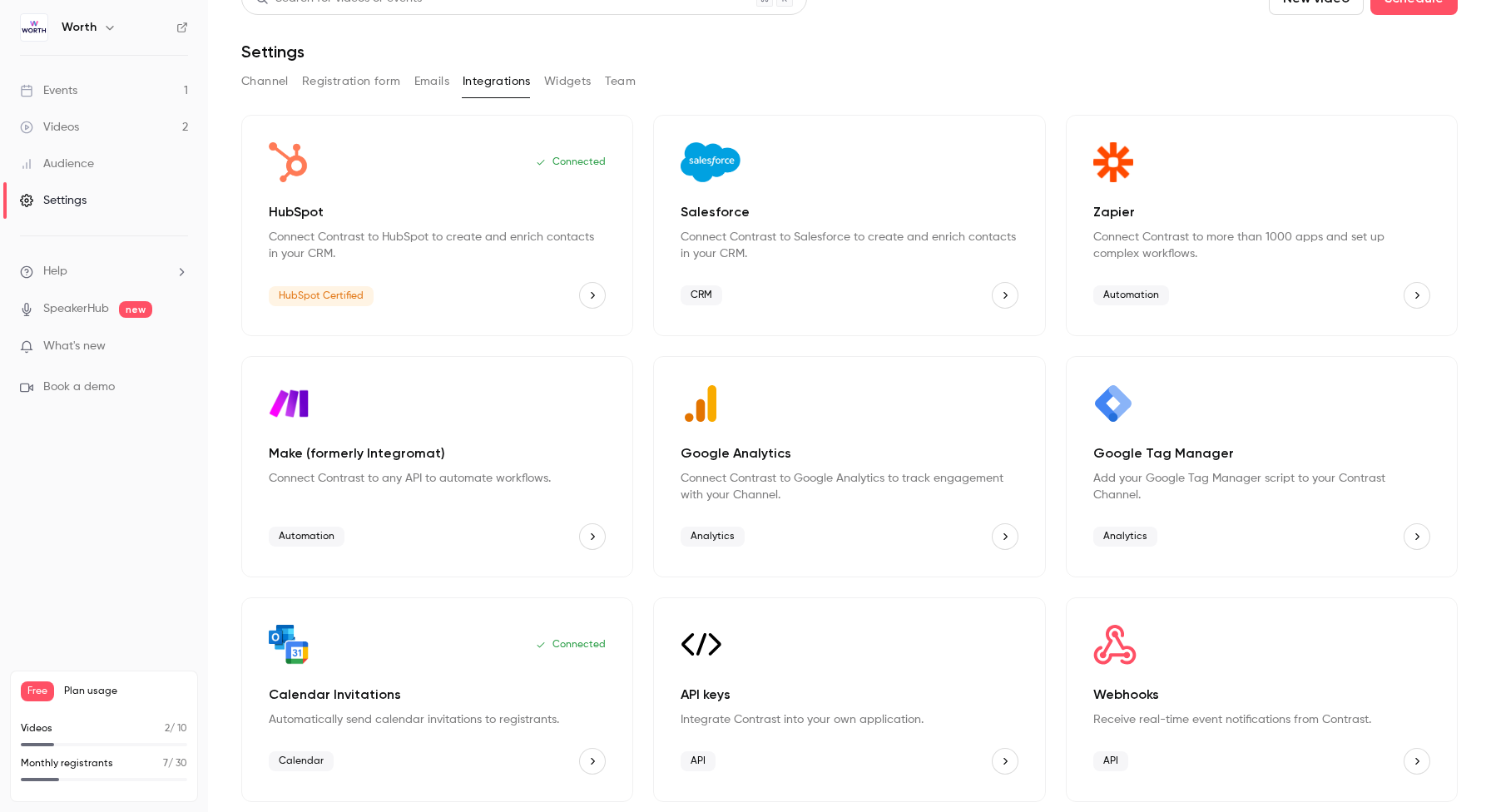
click at [1404, 531] on button "Google Tag Manager" at bounding box center [1418, 537] width 27 height 27
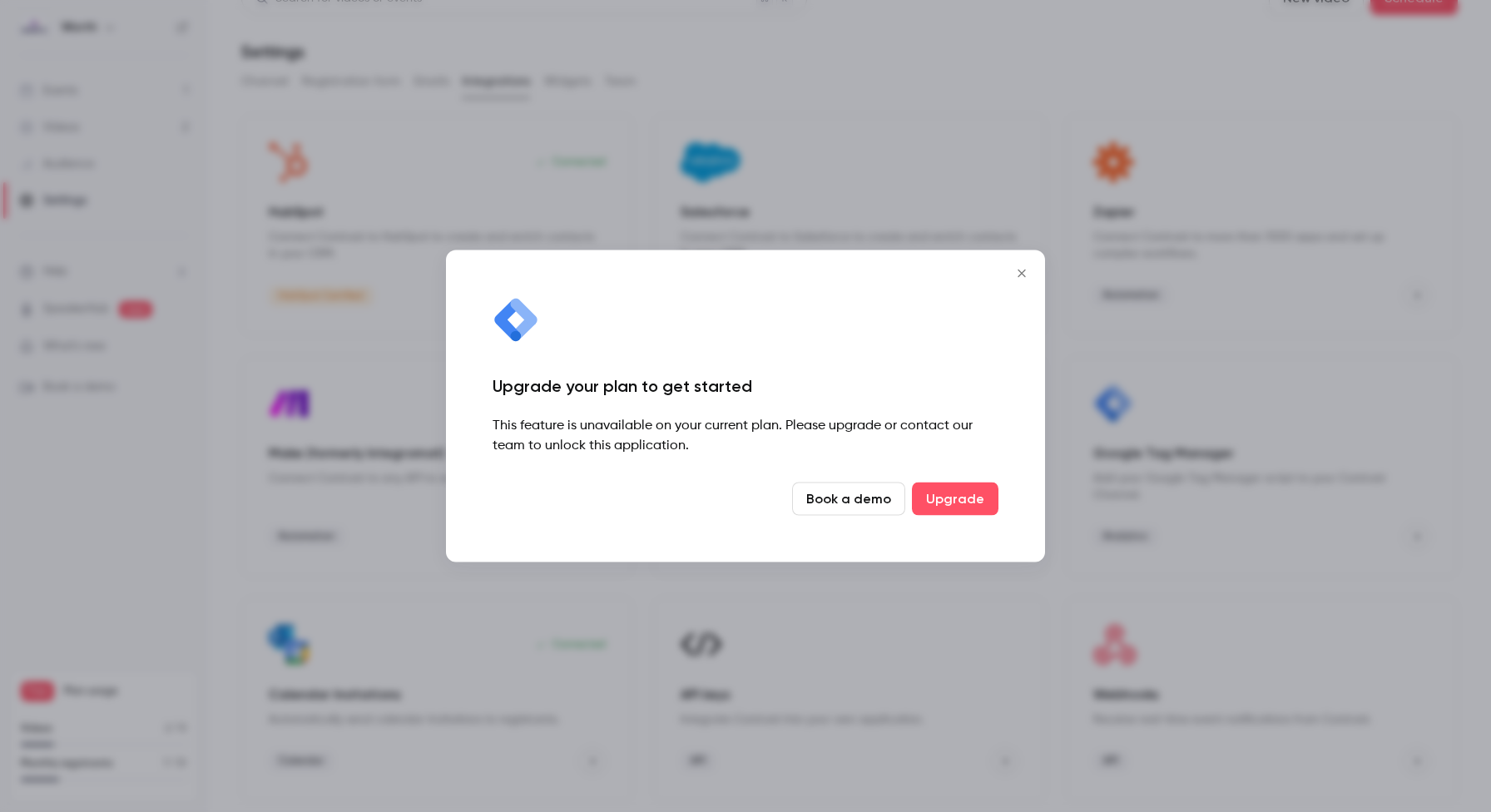
click at [1019, 273] on icon "Close" at bounding box center [1022, 273] width 20 height 14
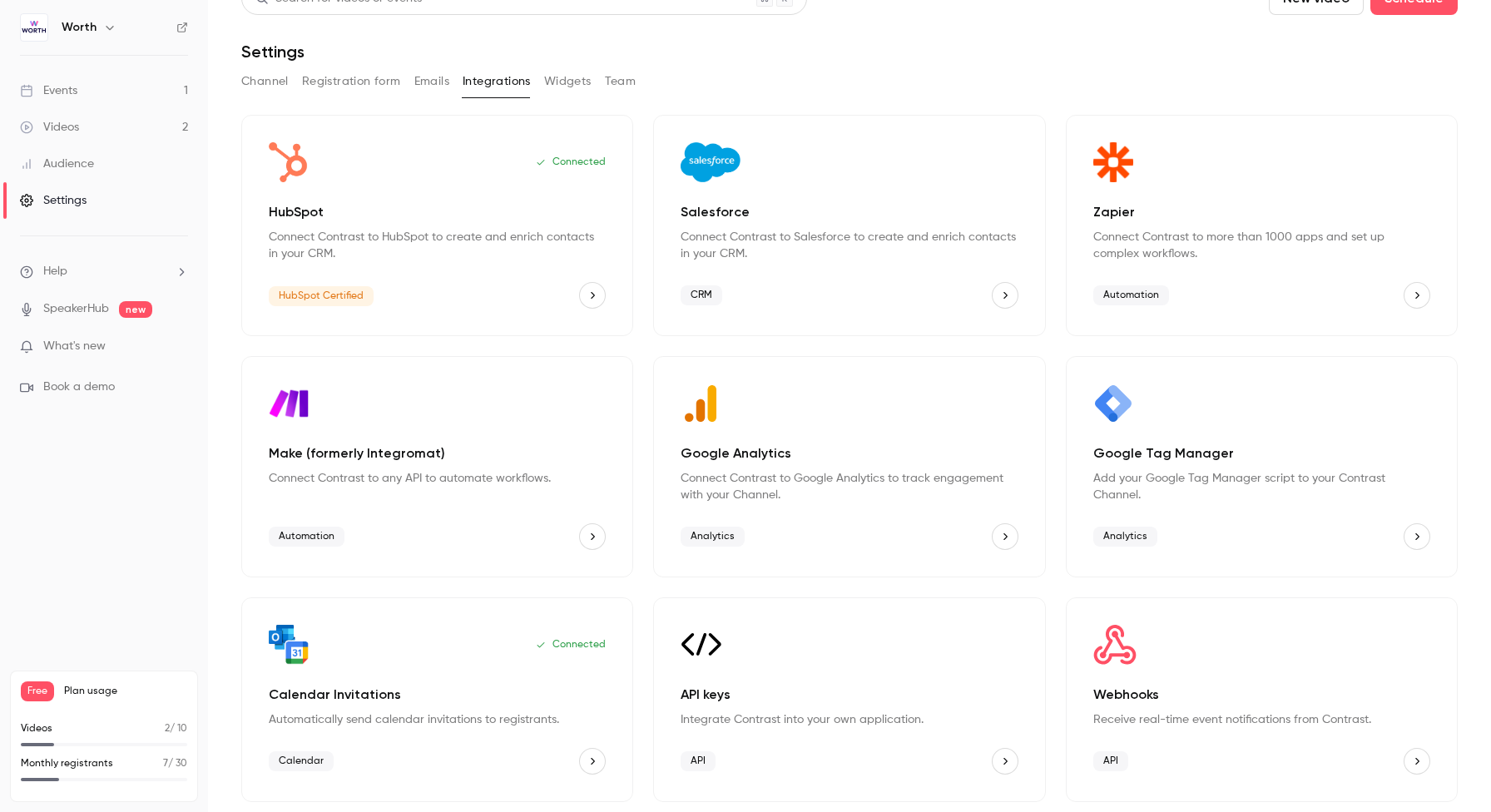
click at [73, 524] on nav "Worth Events 1 Videos 2 Audience Settings Help SpeakerHub new What's new Book a…" at bounding box center [104, 406] width 208 height 812
